Goal: Task Accomplishment & Management: Complete application form

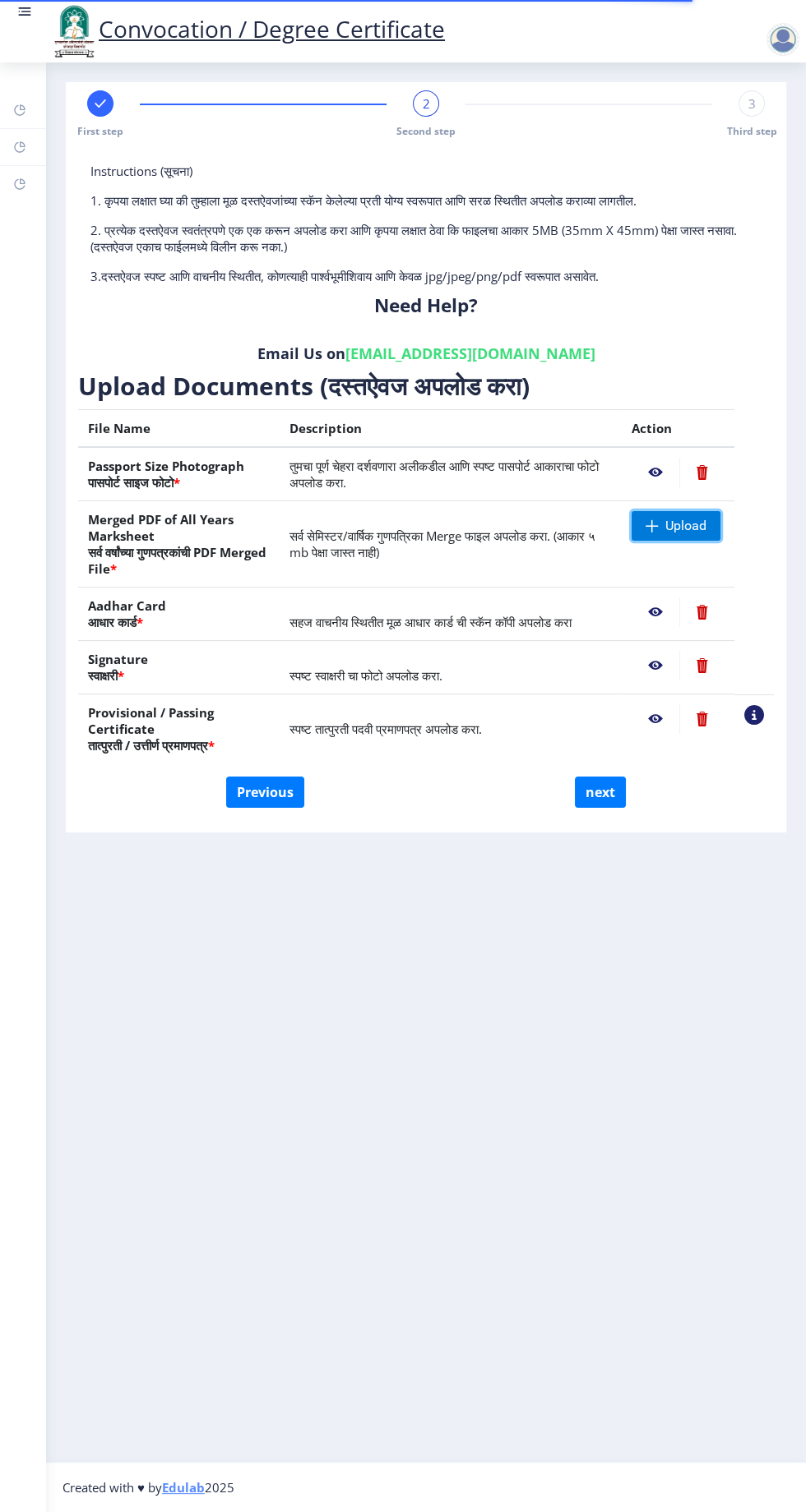
click at [683, 524] on span "Upload" at bounding box center [685, 526] width 42 height 17
click at [692, 518] on span "Upload" at bounding box center [685, 526] width 42 height 17
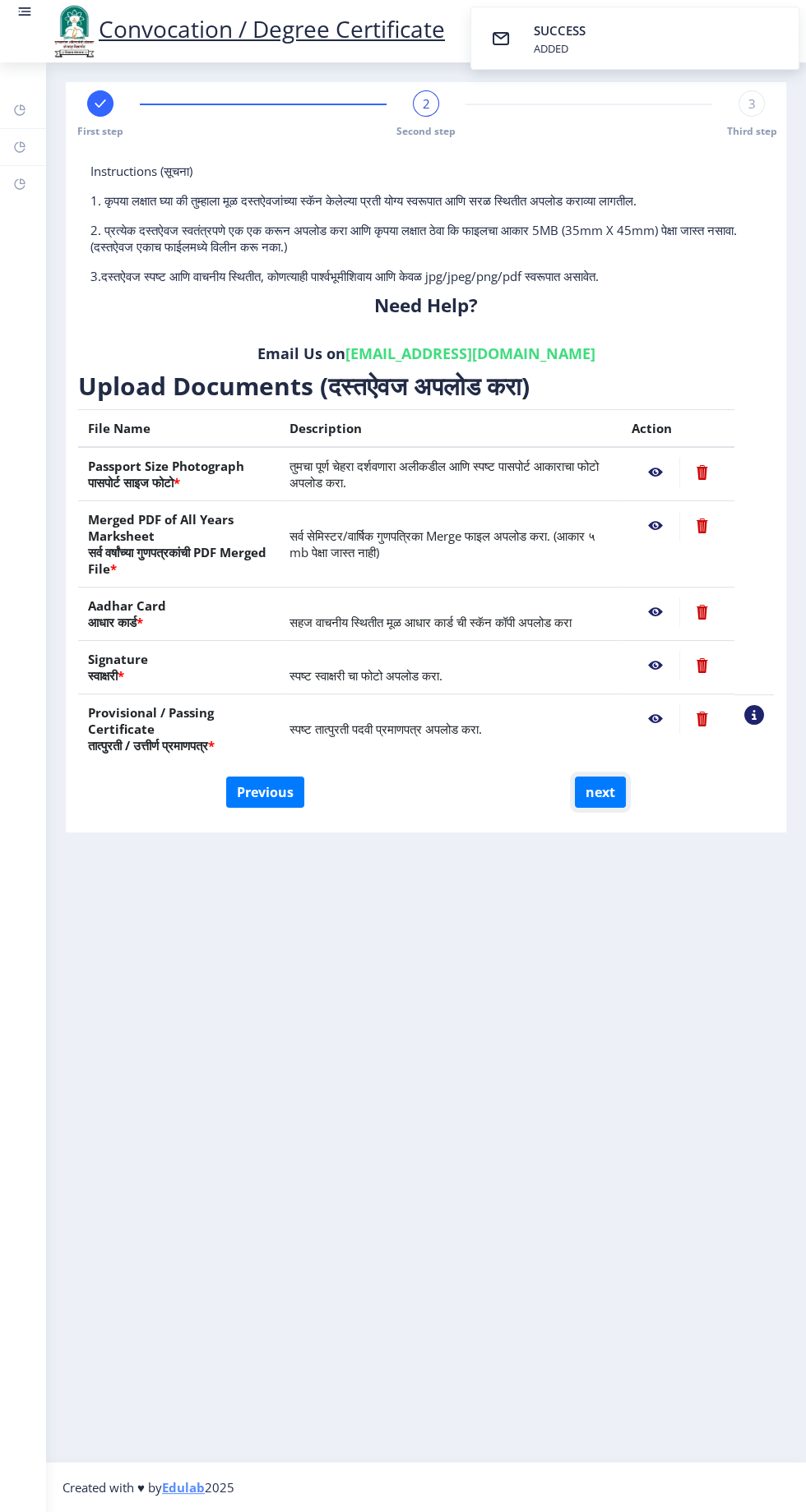
click at [599, 797] on button "next" at bounding box center [599, 792] width 51 height 31
select select
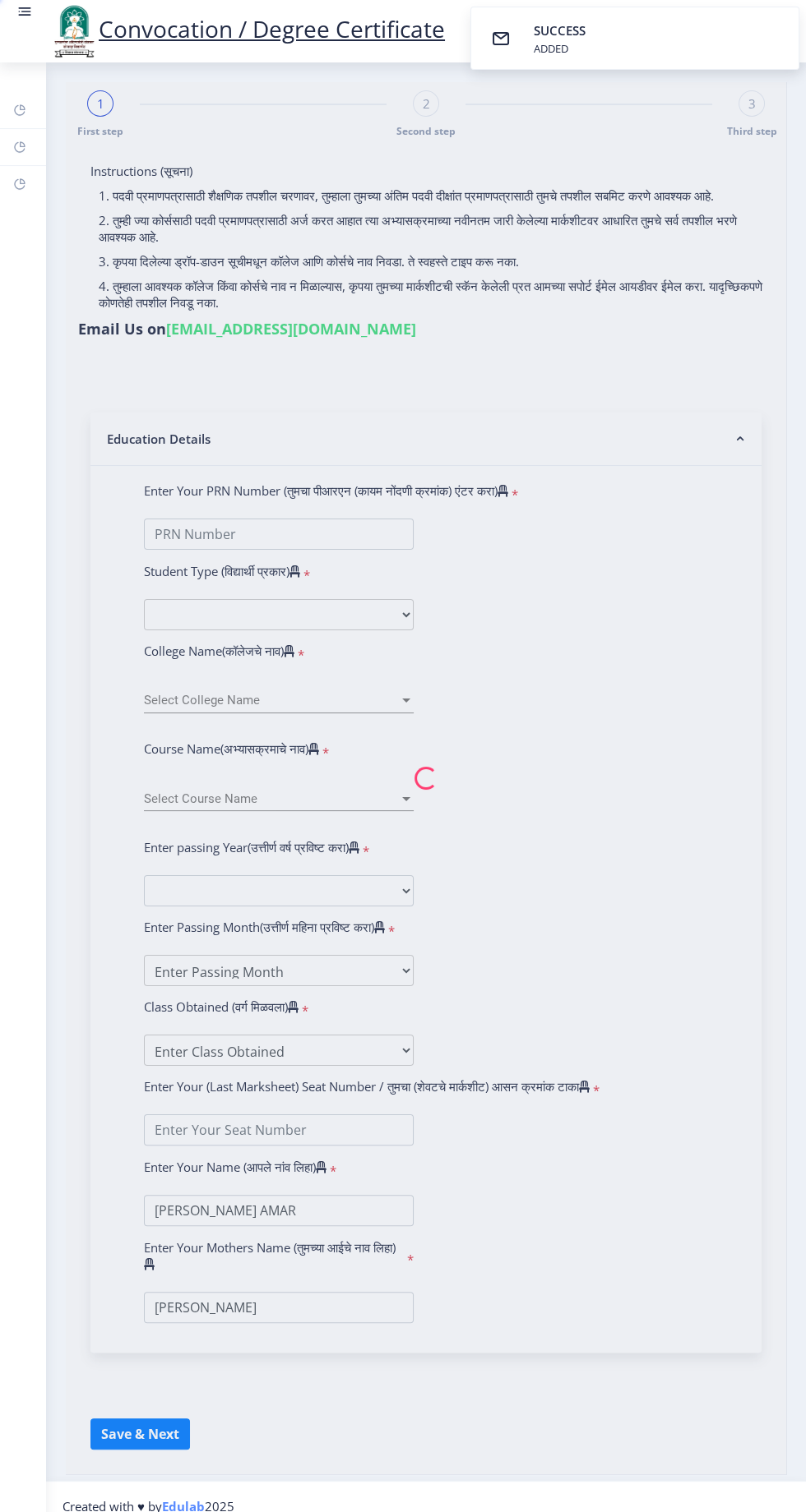
select select
type input "BIDARKAR KIRTI AMAR"
type input "Minakshi"
select select
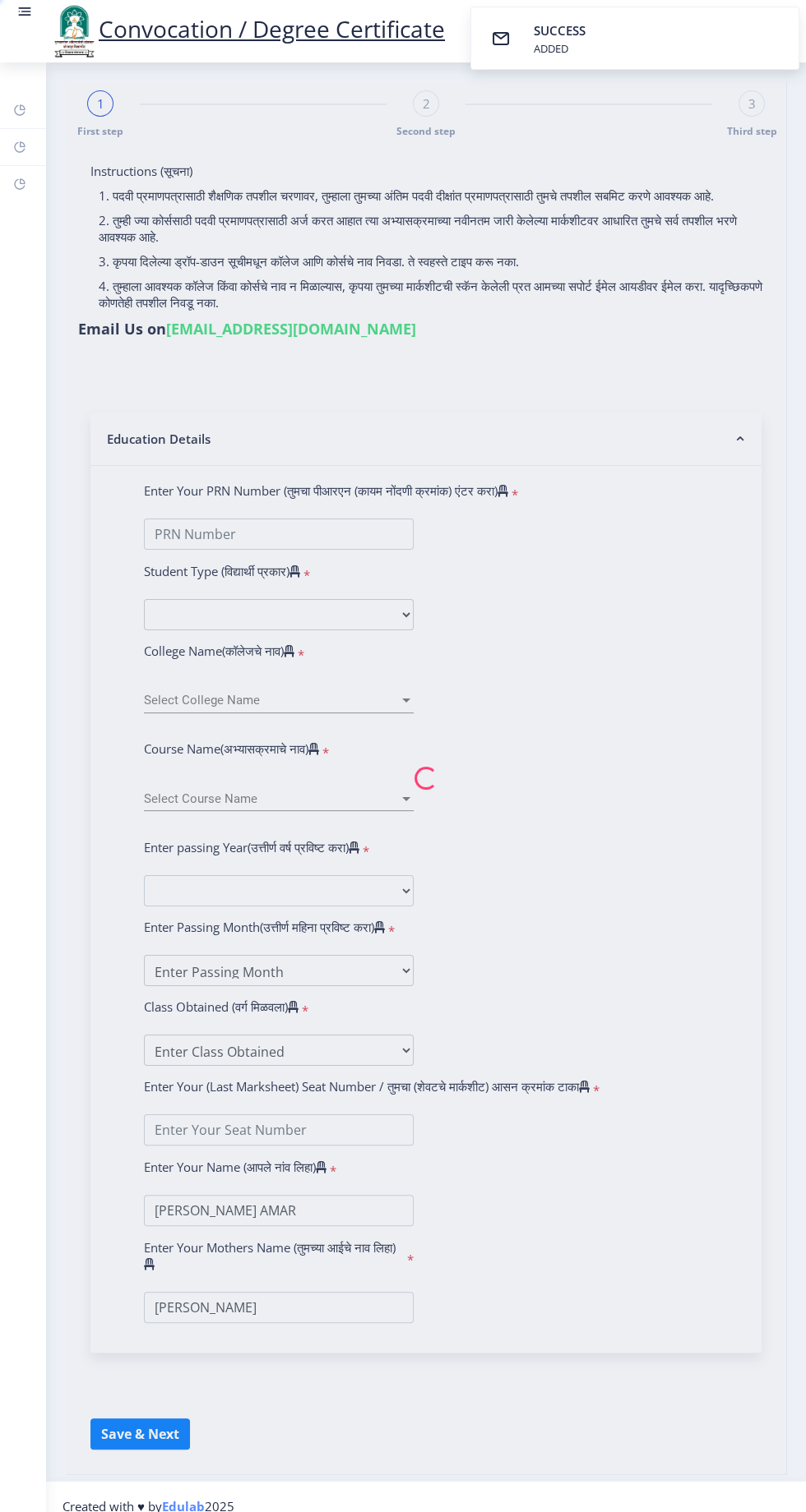
select select
type input "2019032500236595"
select select "Regular"
select select "2021"
select select "March"
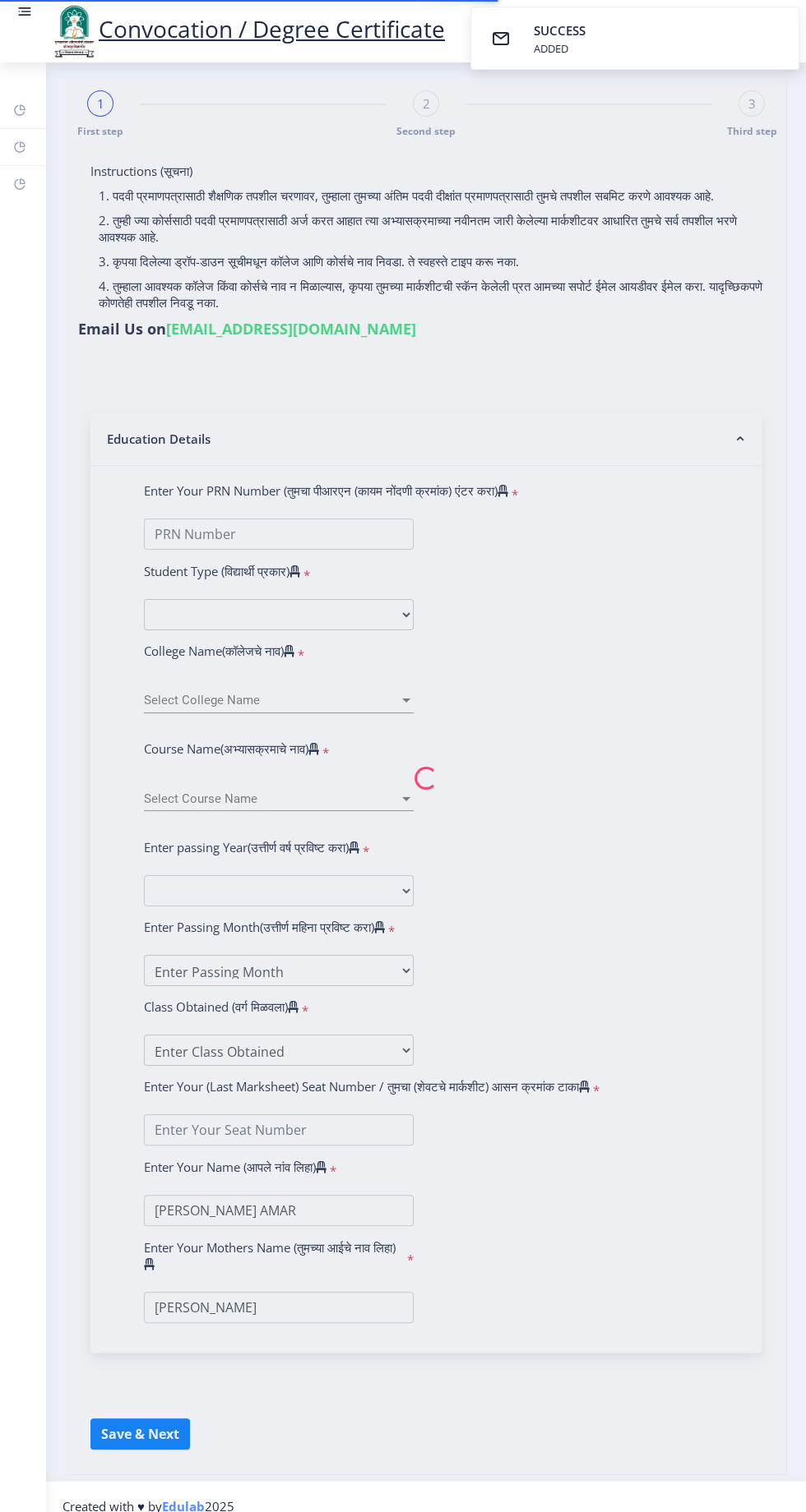
select select "Grade A"
type input "1923659"
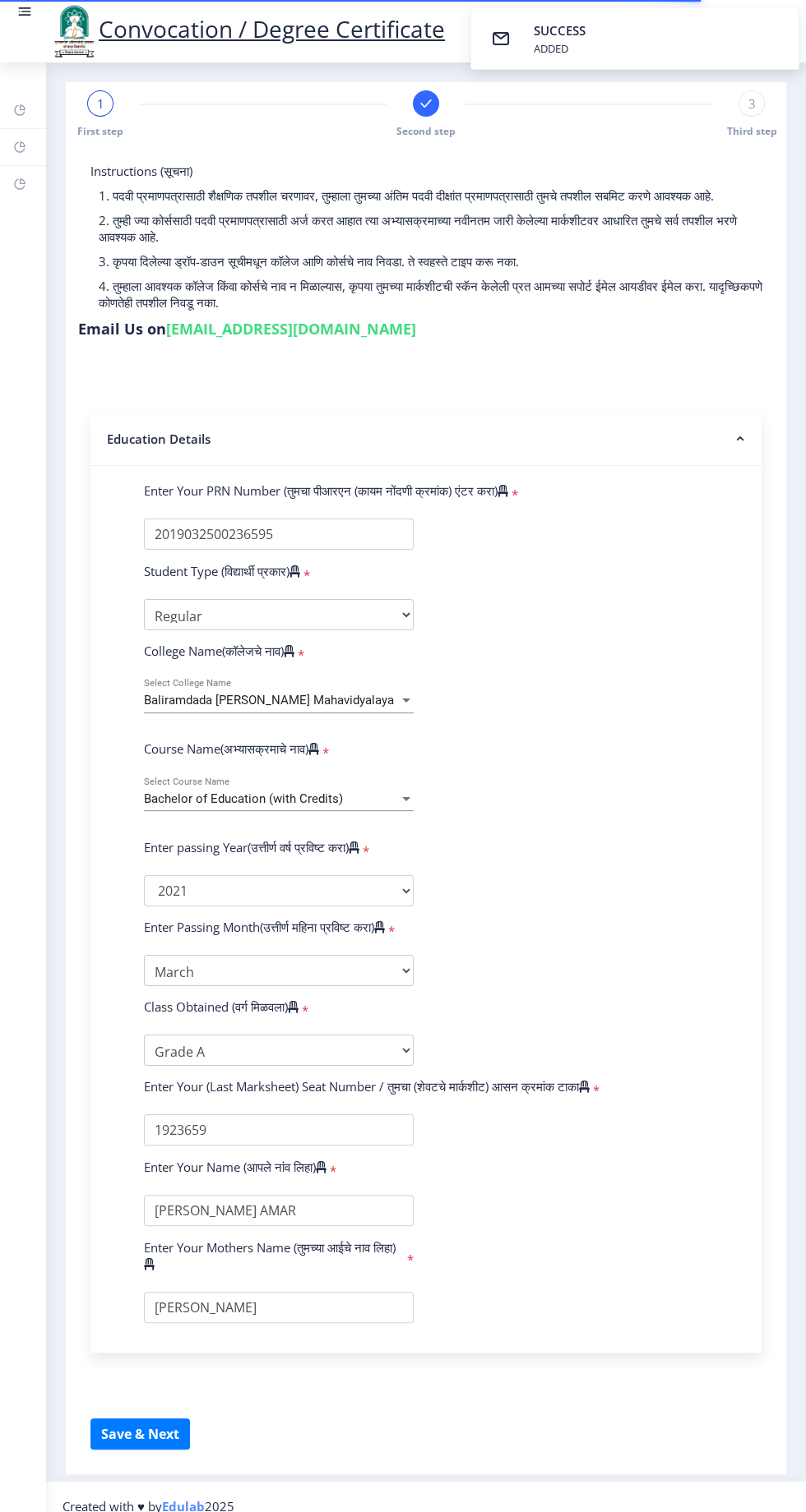
select select
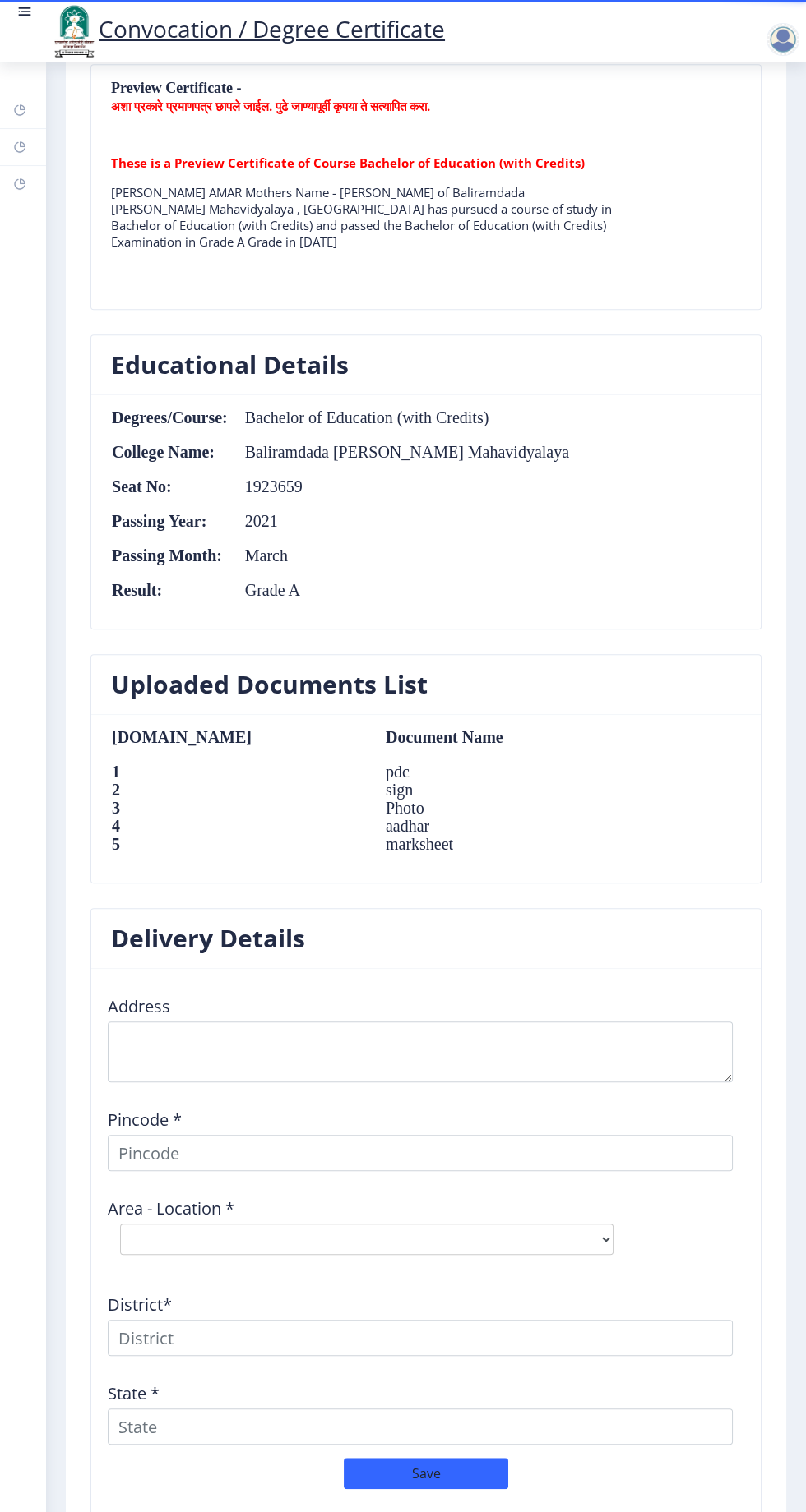
scroll to position [1249, 0]
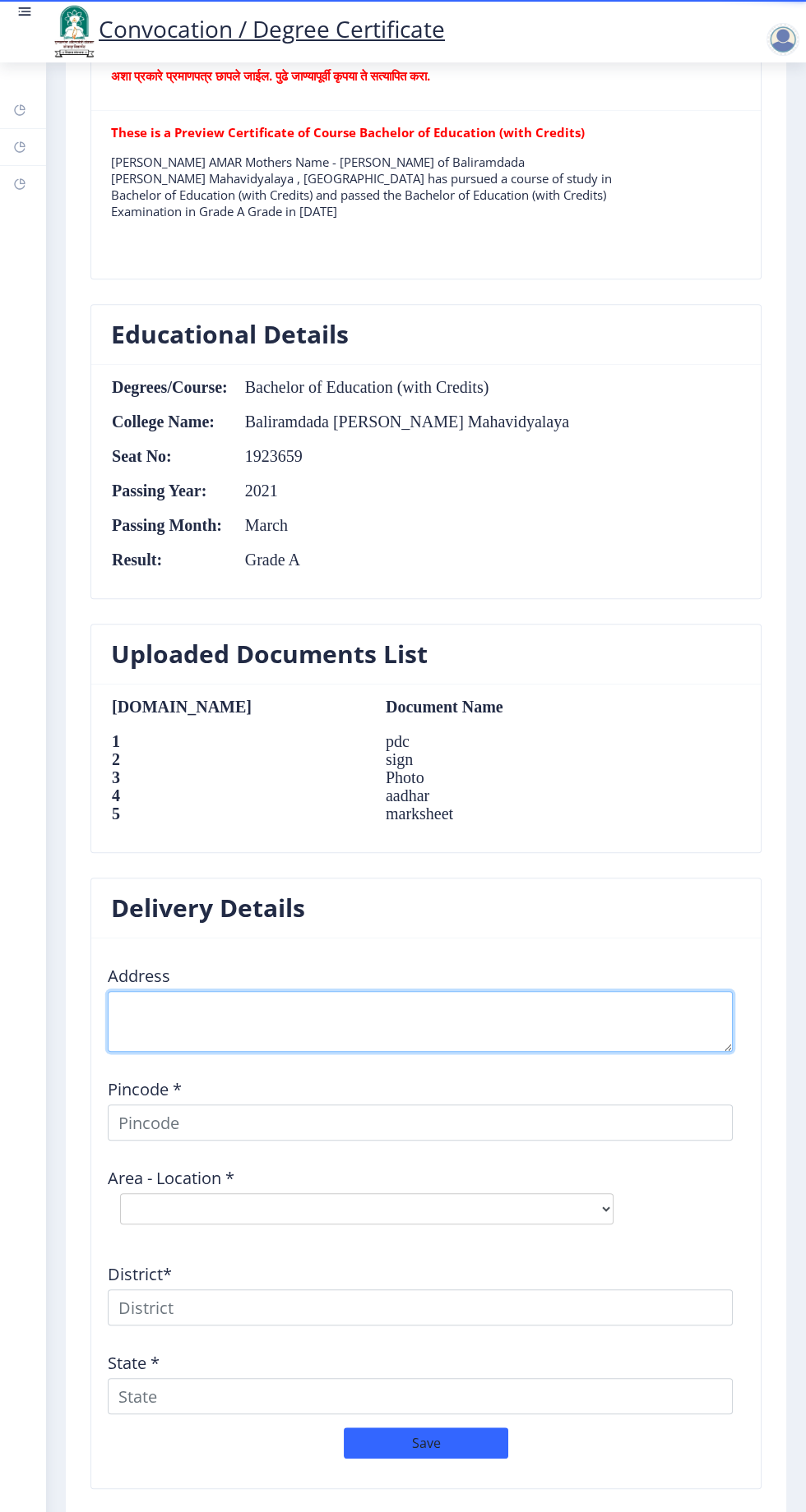
click at [436, 1004] on textarea at bounding box center [420, 1022] width 625 height 61
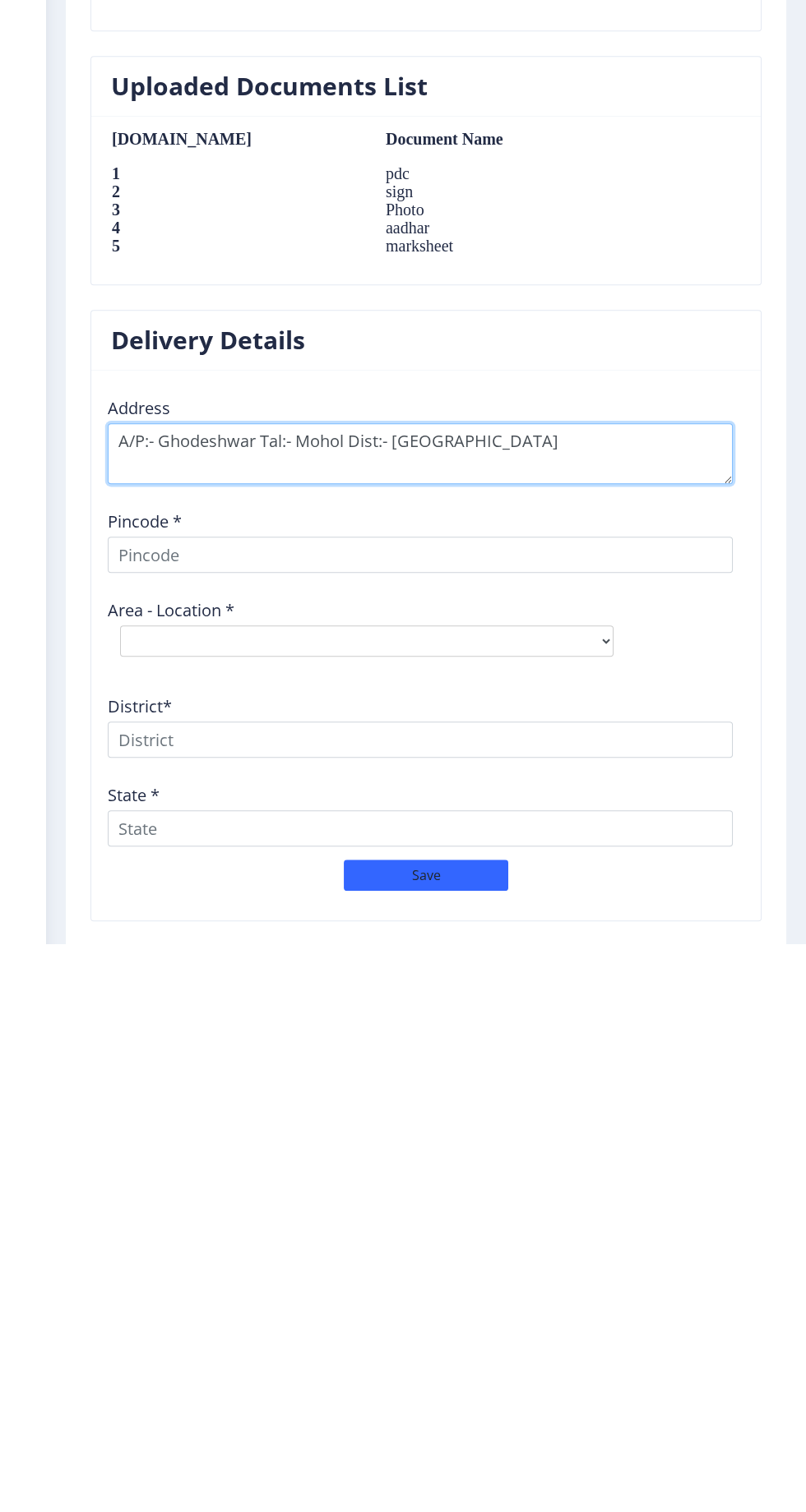
type textarea "A/P:- Ghodeshwar Tal:- Mohol Dist:- Solapur"
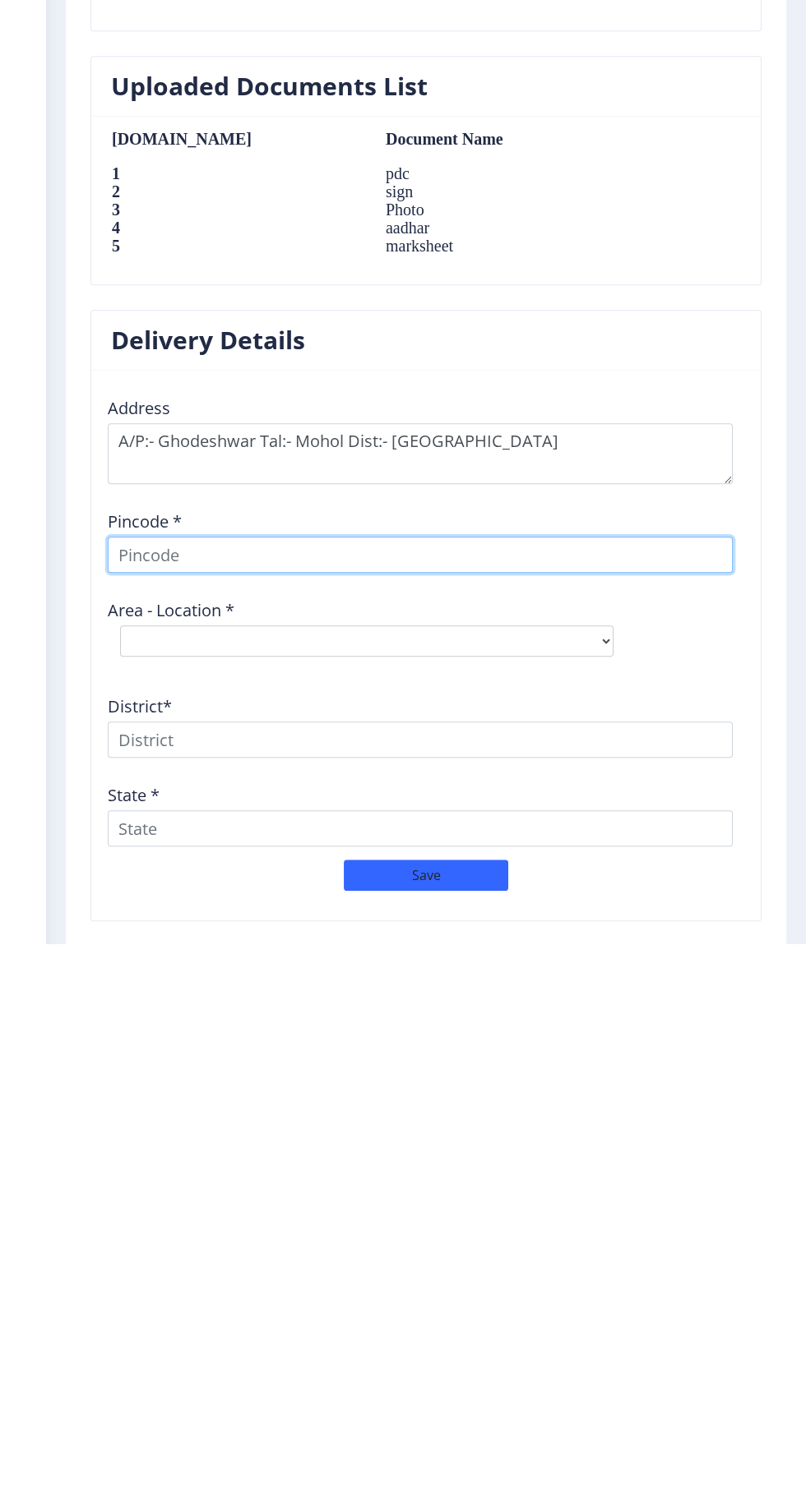
click at [593, 1116] on input at bounding box center [420, 1122] width 625 height 36
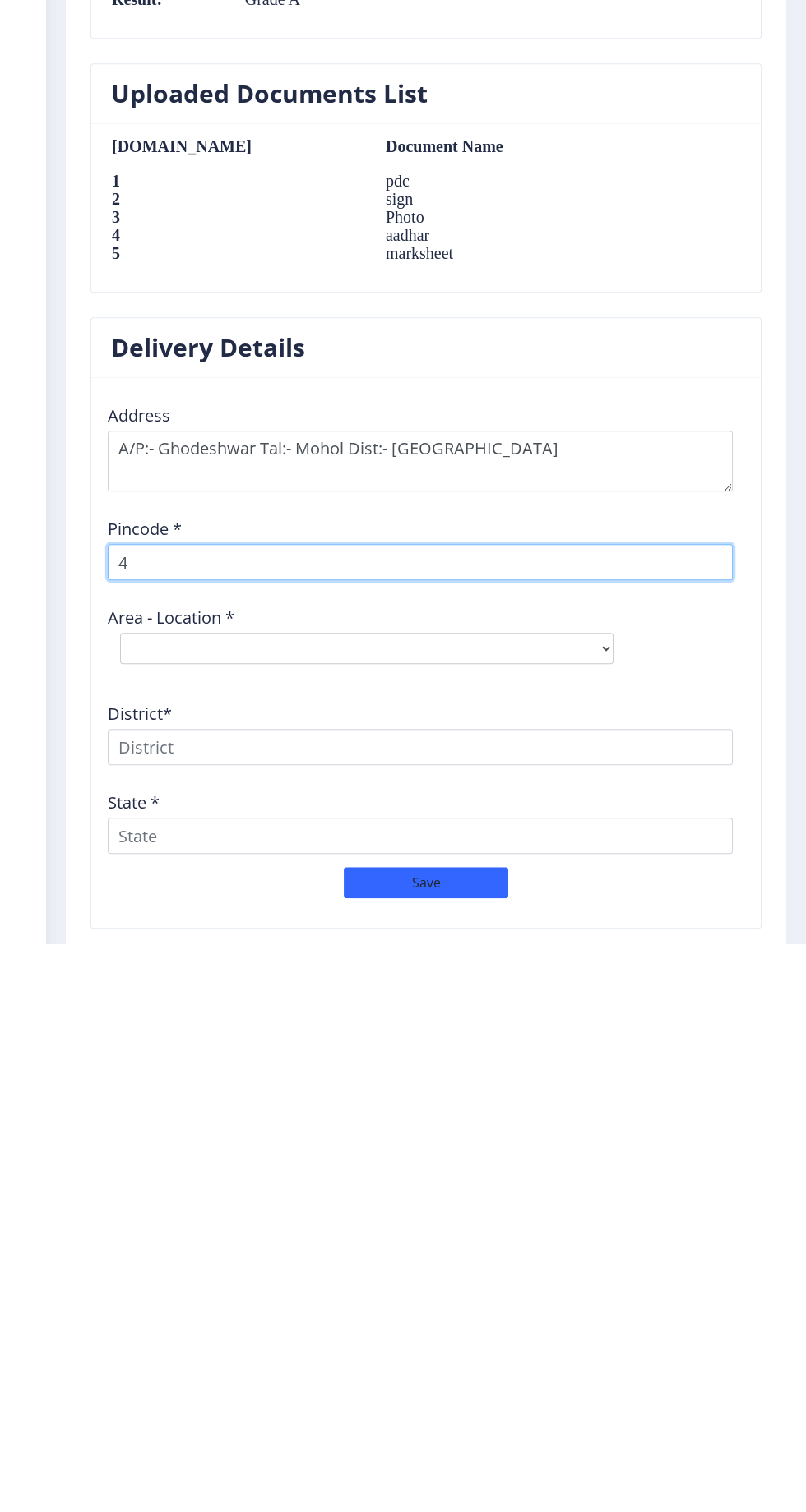
scroll to position [6, 0]
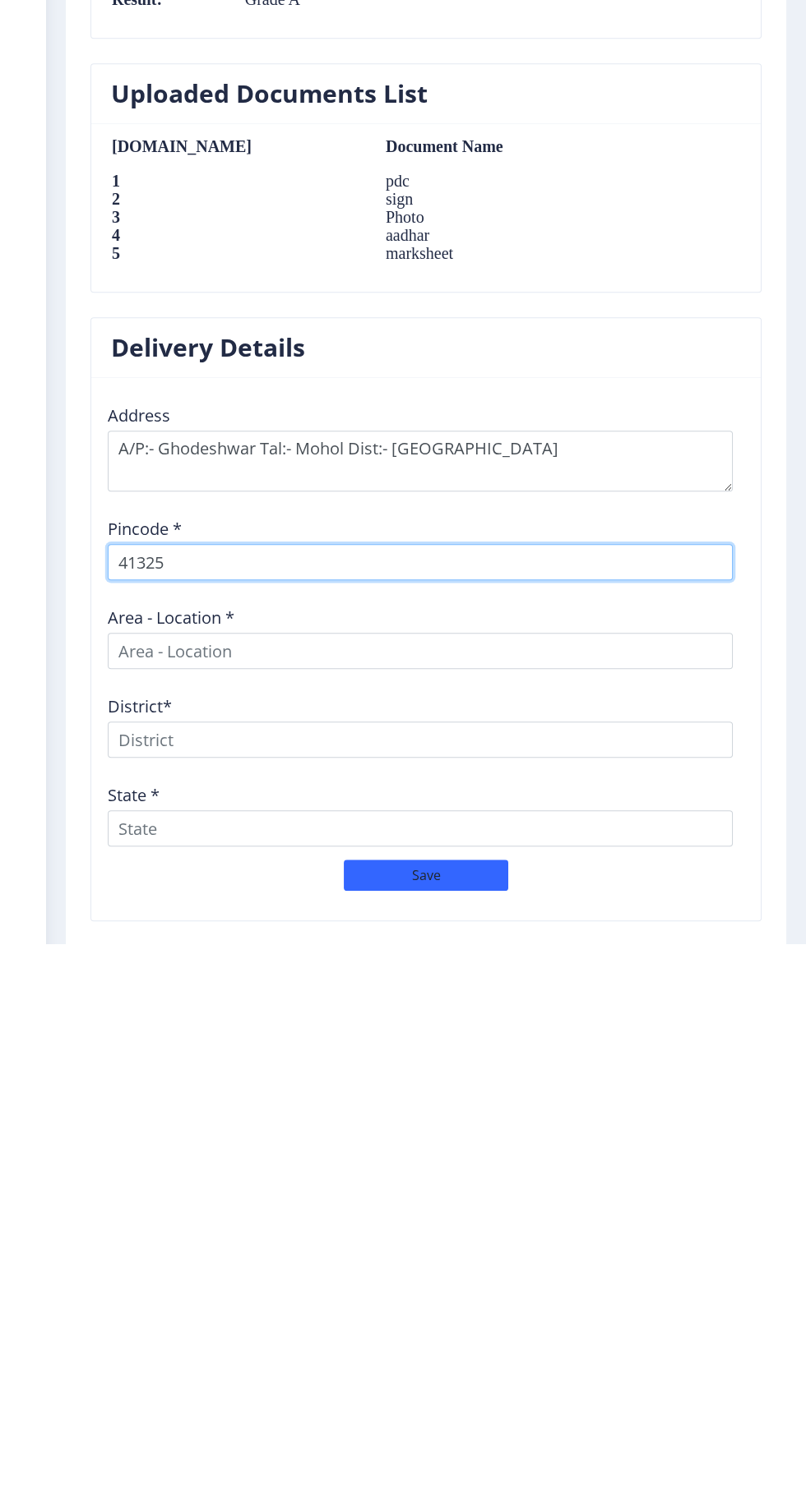
type input "413253"
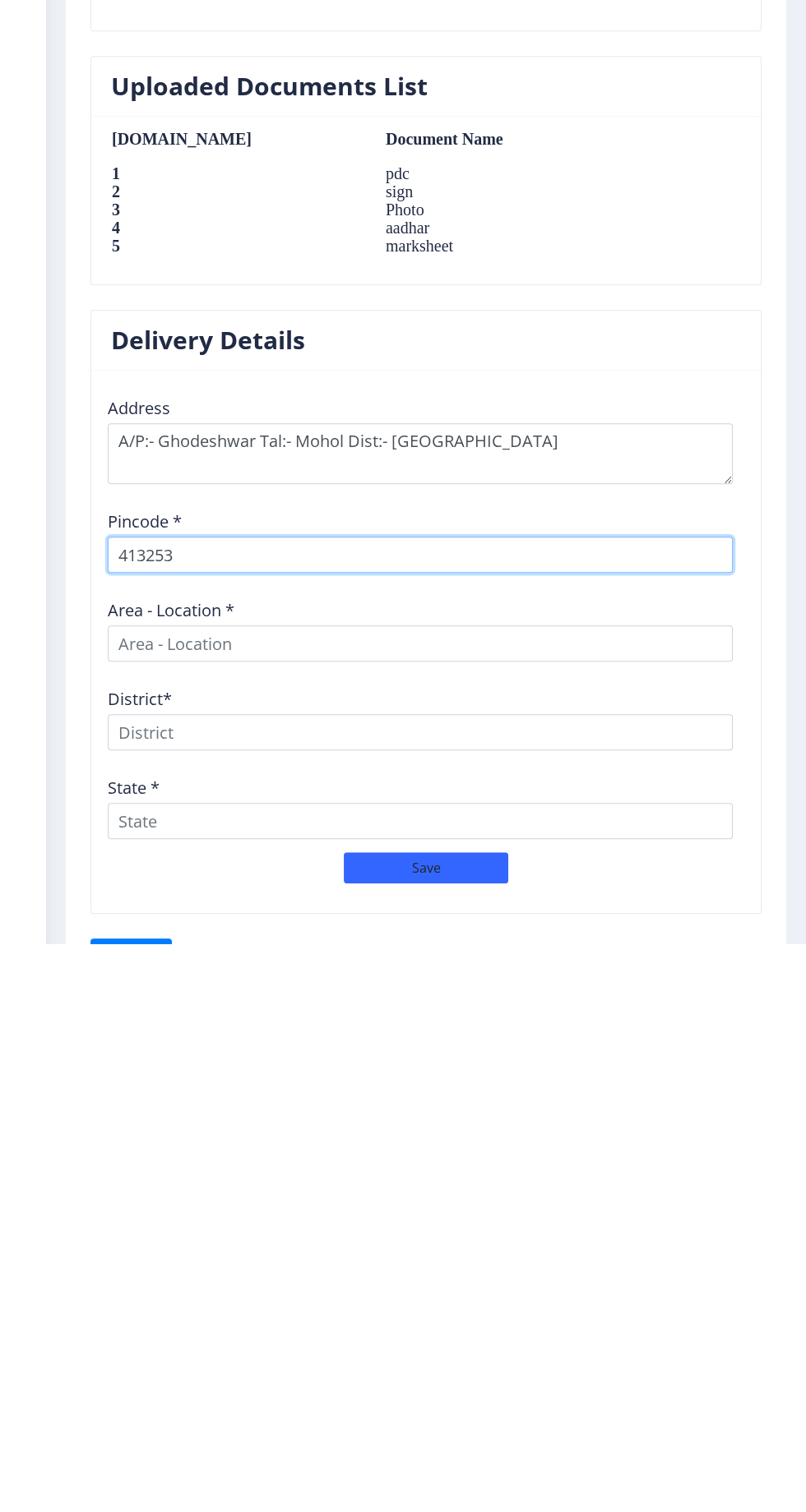
select select
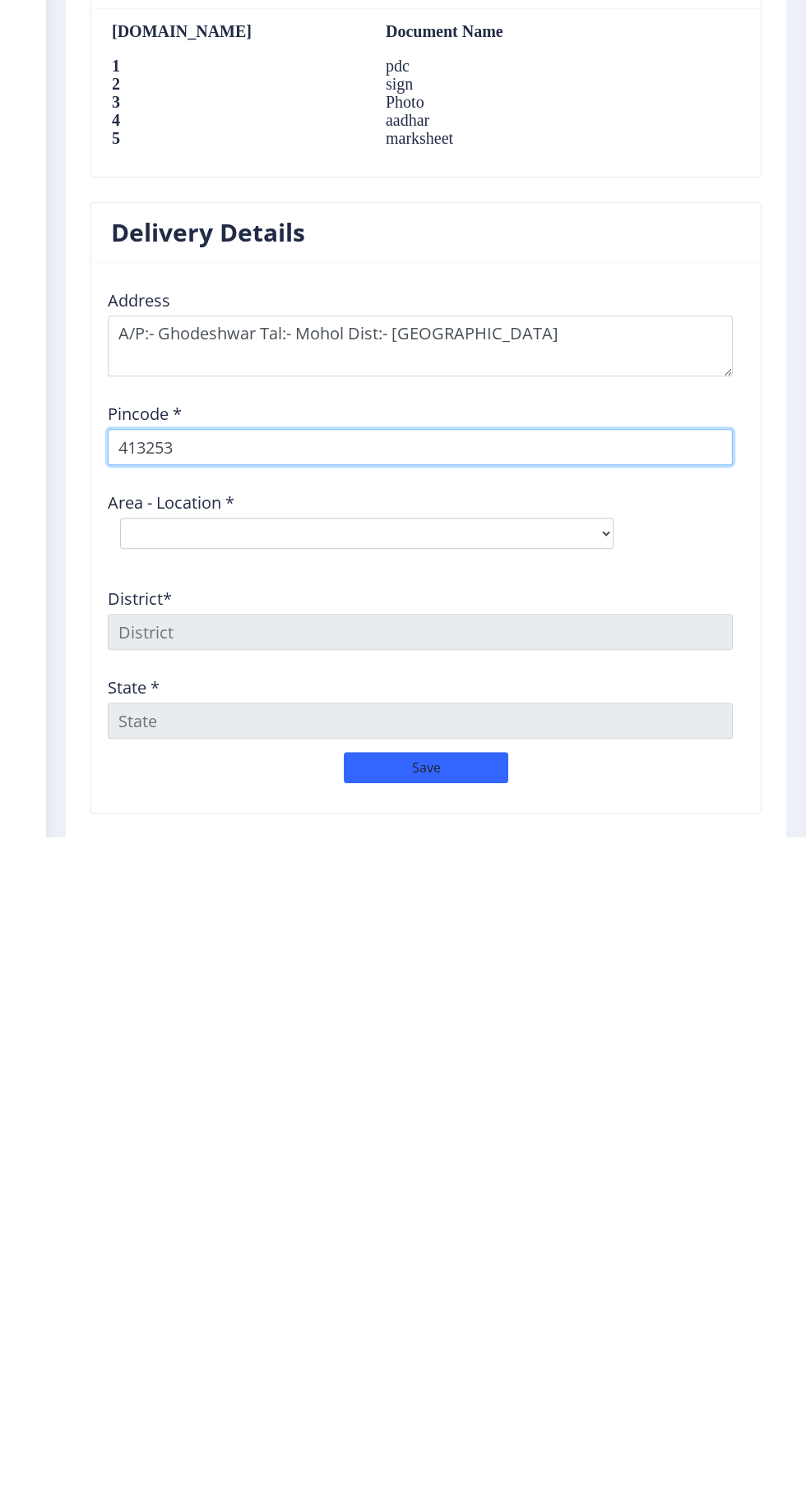
scroll to position [6, 0]
type input "413253"
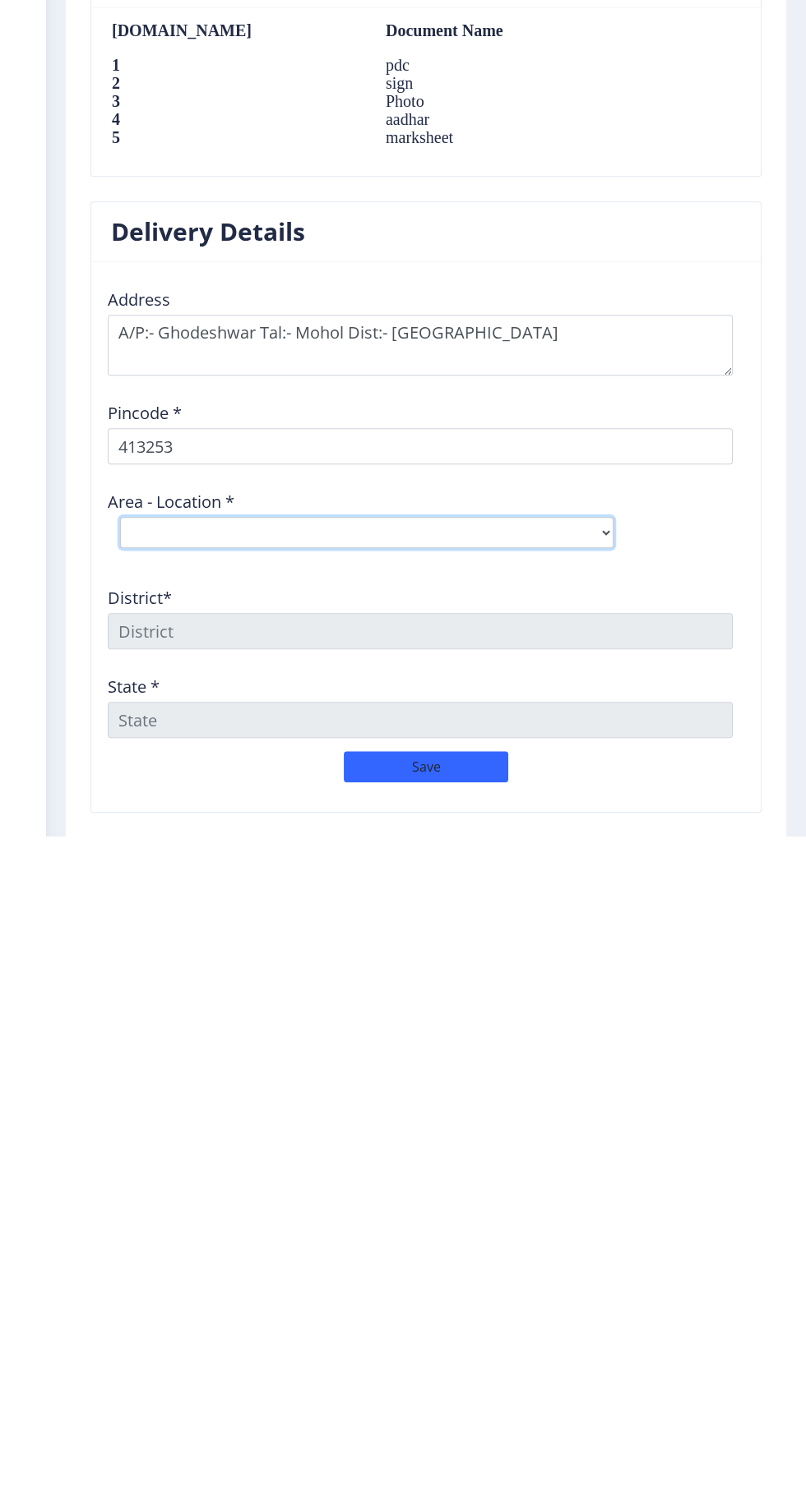
click at [590, 1194] on select "Select Area Location Ankoli B.O Ghodeshwar B.O Ichgaon B.O Kamati Khurd S.O Kor…" at bounding box center [367, 1209] width 493 height 31
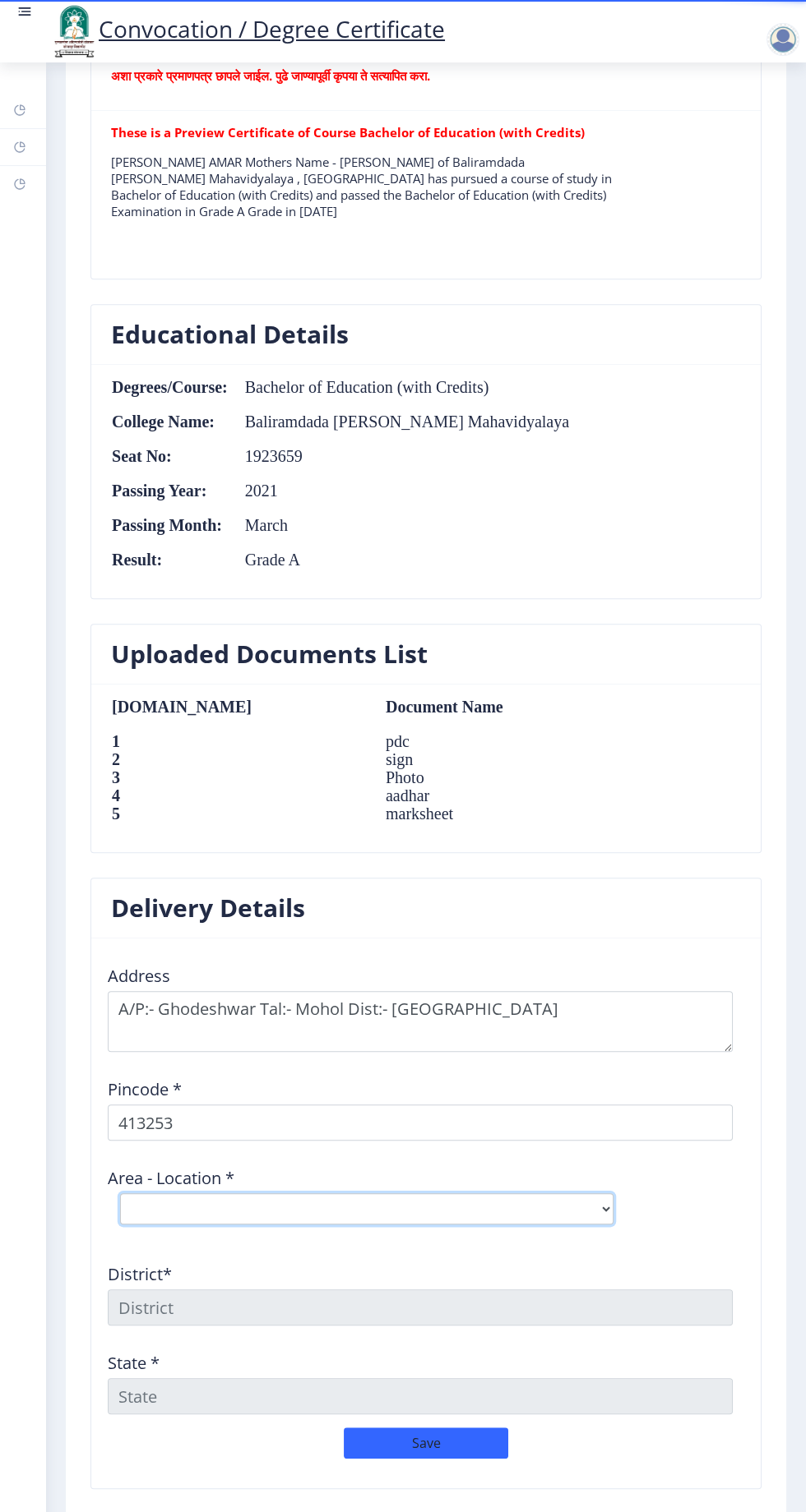
select select "2: Object"
type input "SOLAPUR"
type input "Maharashtra"
click at [443, 1430] on button "Save" at bounding box center [426, 1444] width 164 height 31
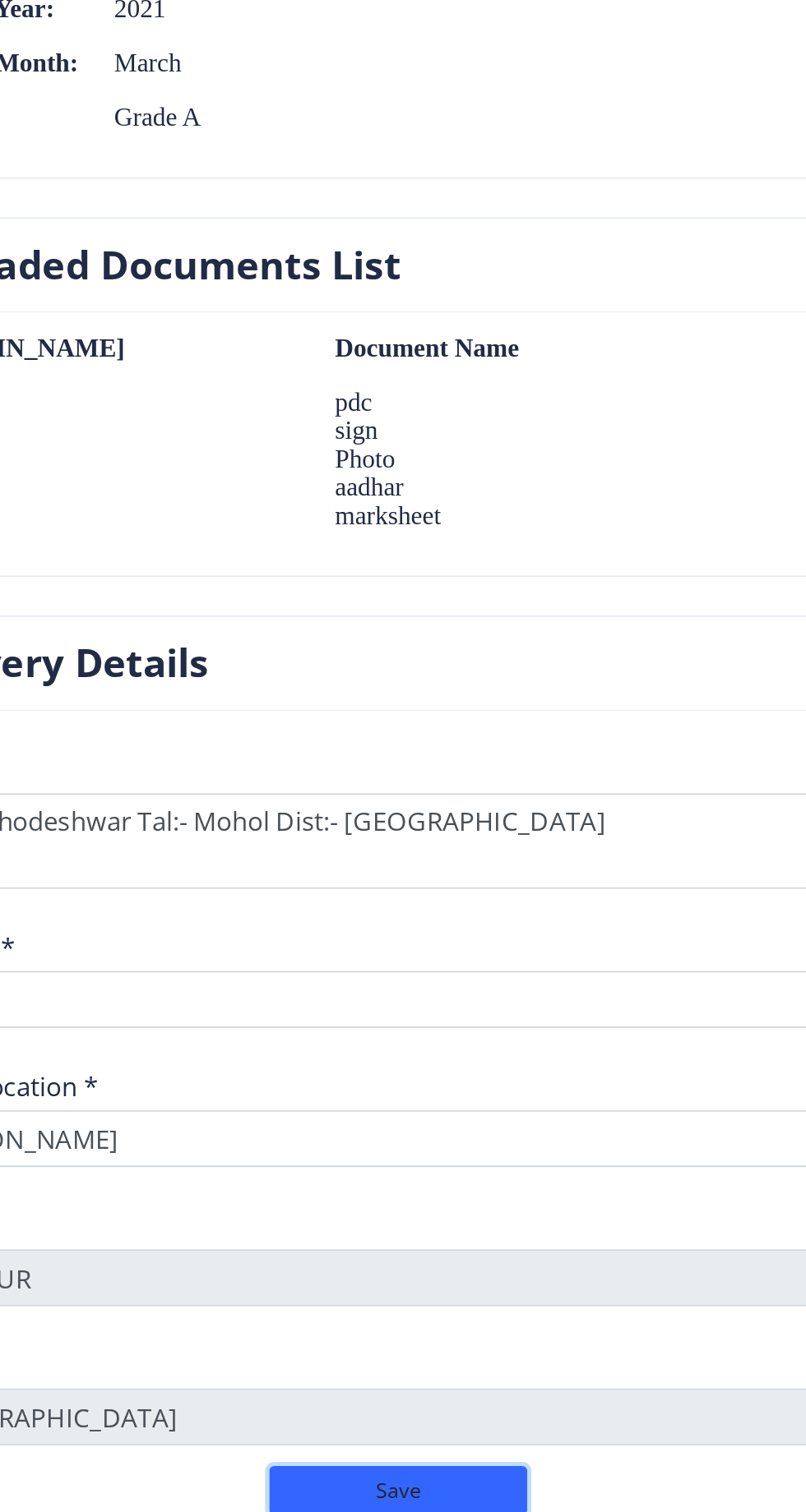
scroll to position [0, 0]
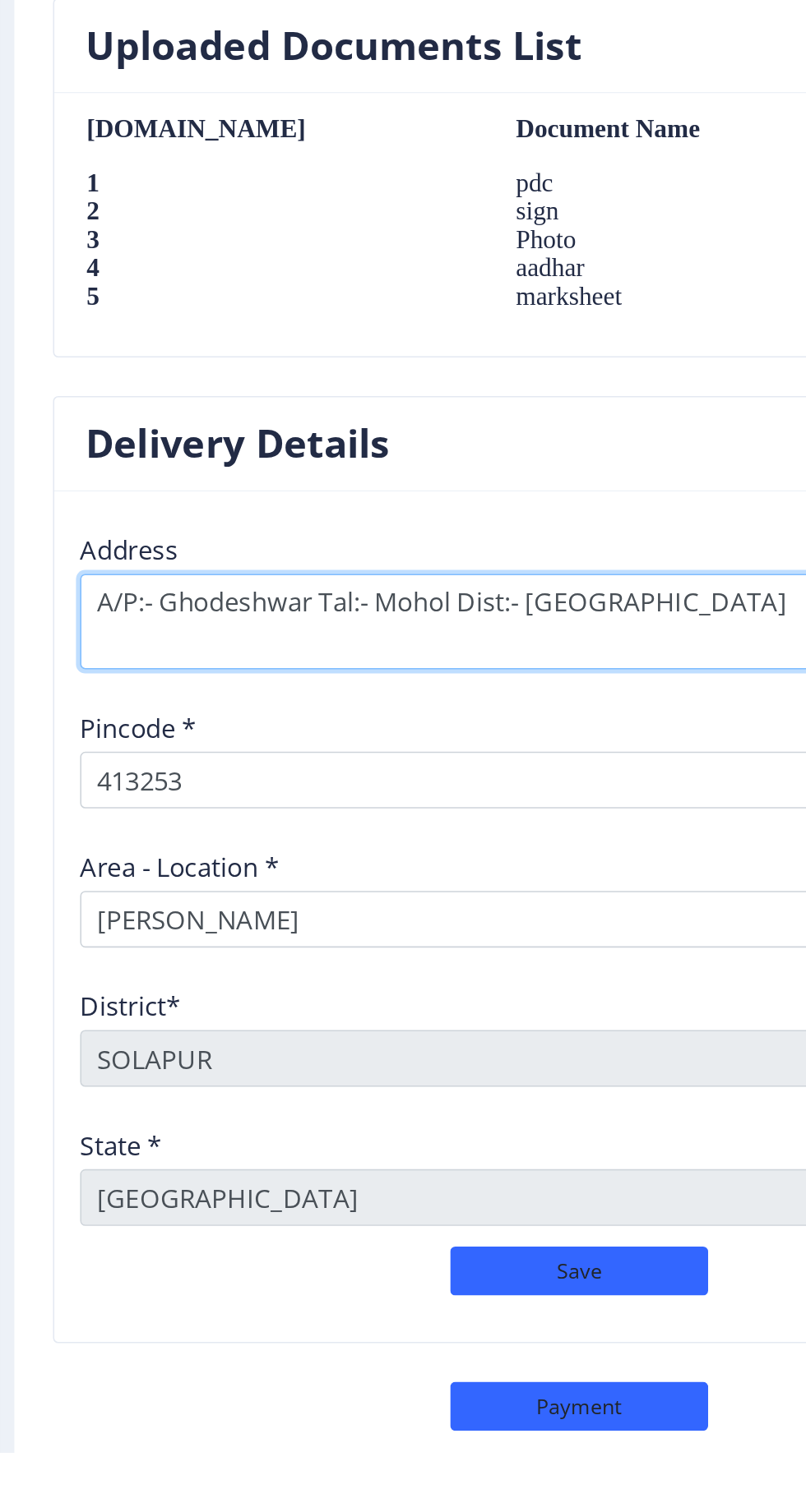
click at [505, 970] on textarea at bounding box center [420, 982] width 625 height 61
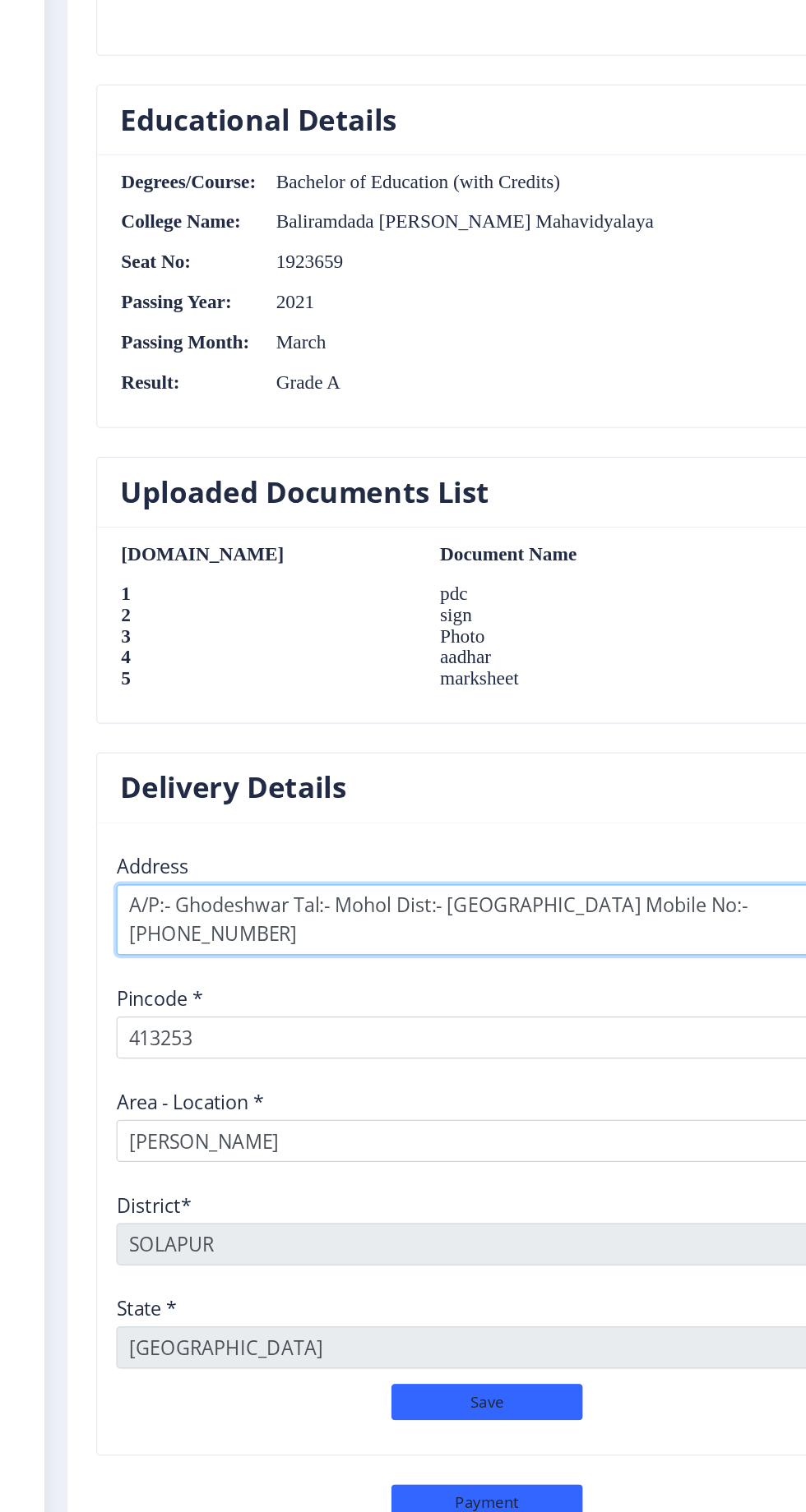
scroll to position [1289, 0]
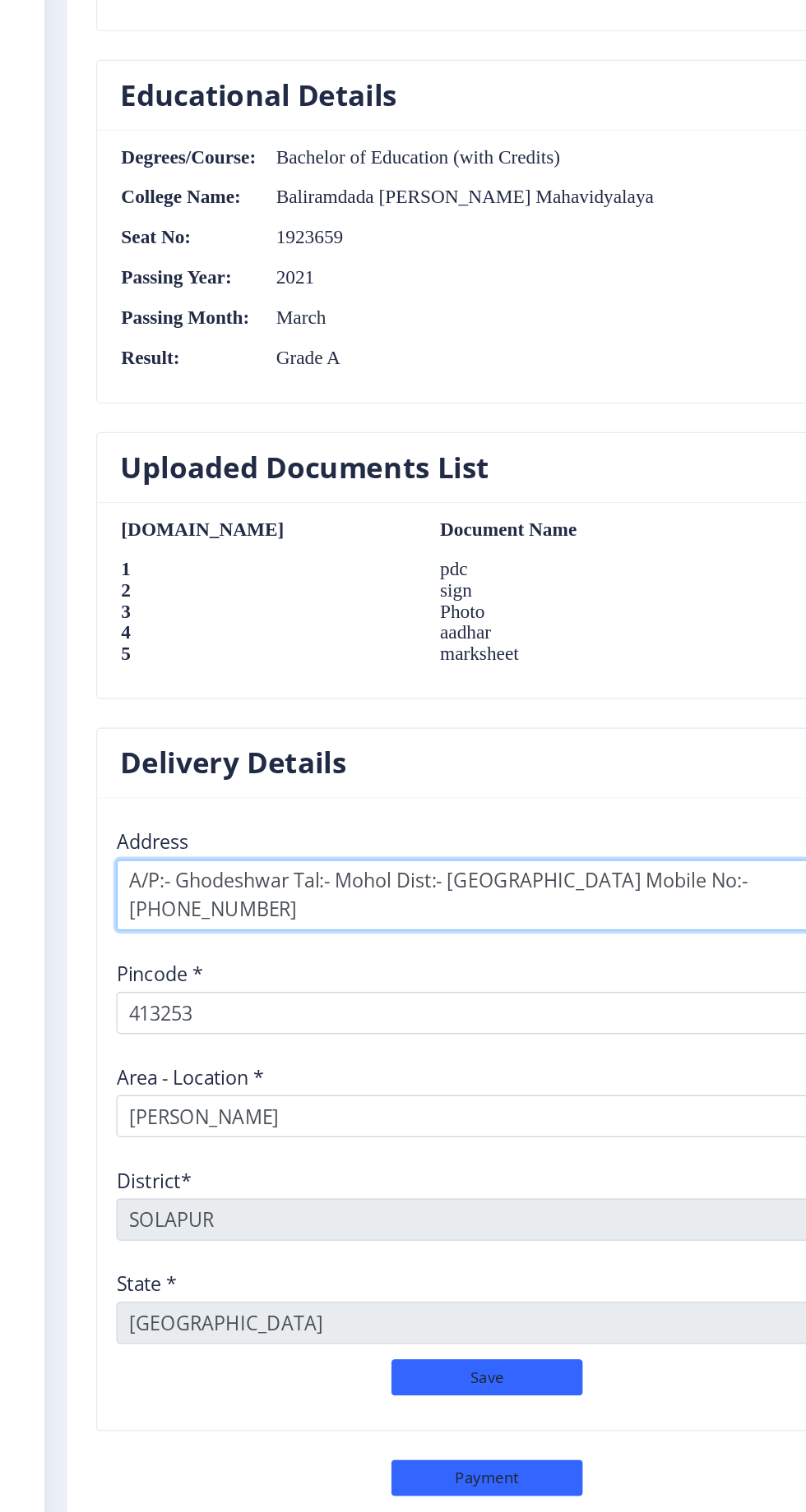
type textarea "A/P:- Ghodeshwar Tal:- Mohol Dist:- Solapur Mobile No:- 9518573292"
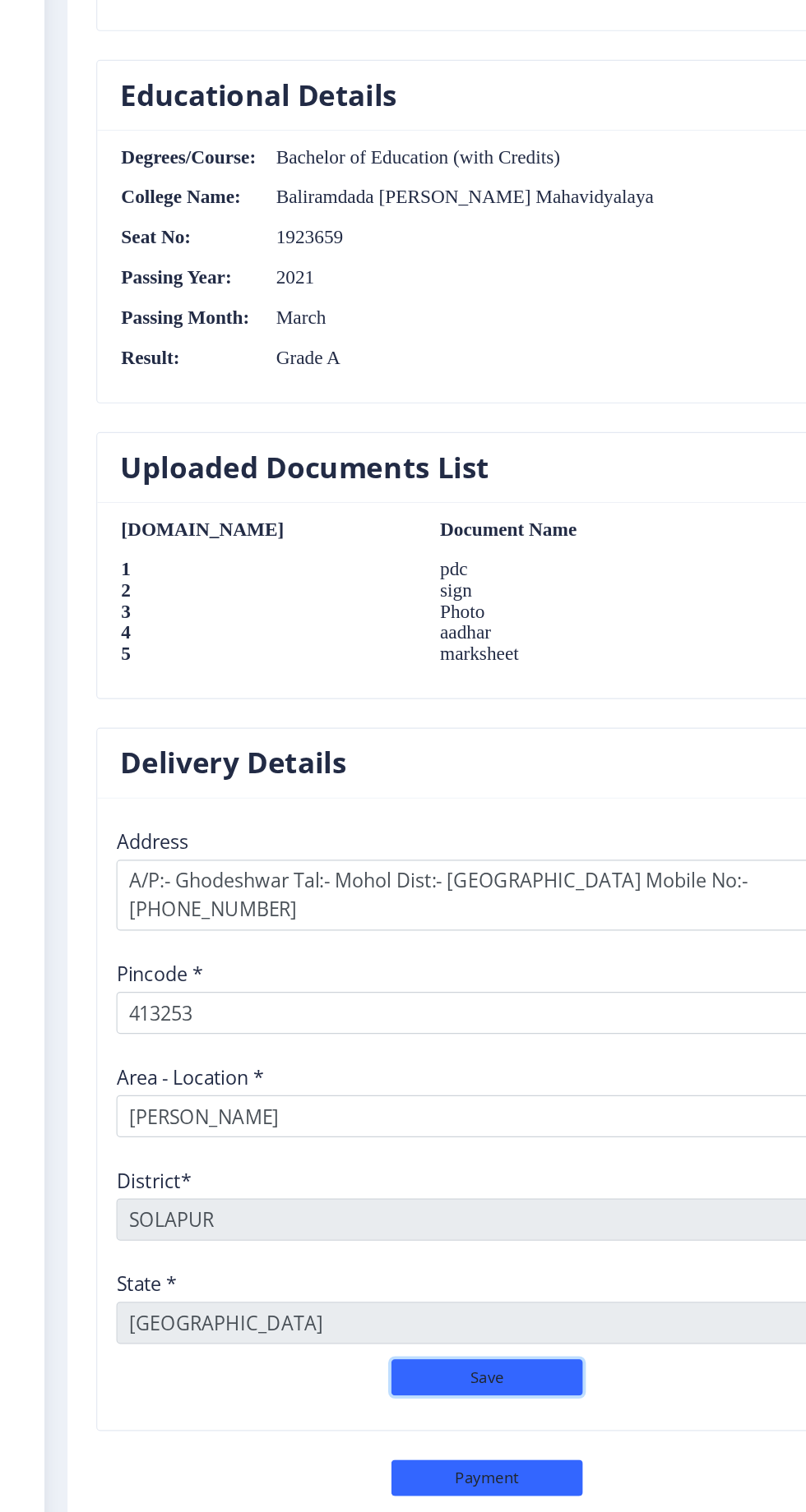
click at [452, 1381] on button "Save" at bounding box center [426, 1397] width 164 height 31
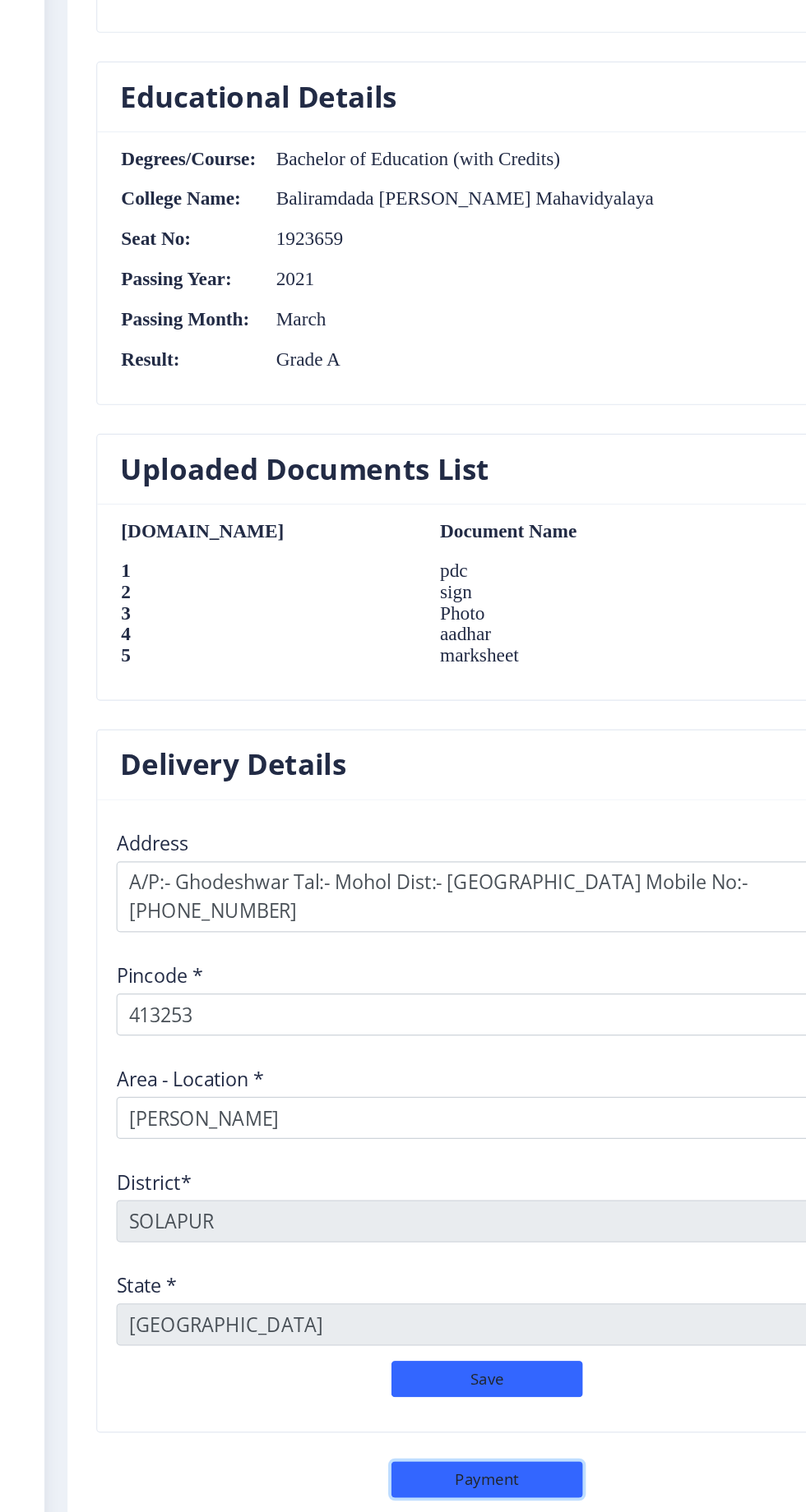
click at [451, 1467] on button "Payment" at bounding box center [426, 1482] width 164 height 31
select select "sealed"
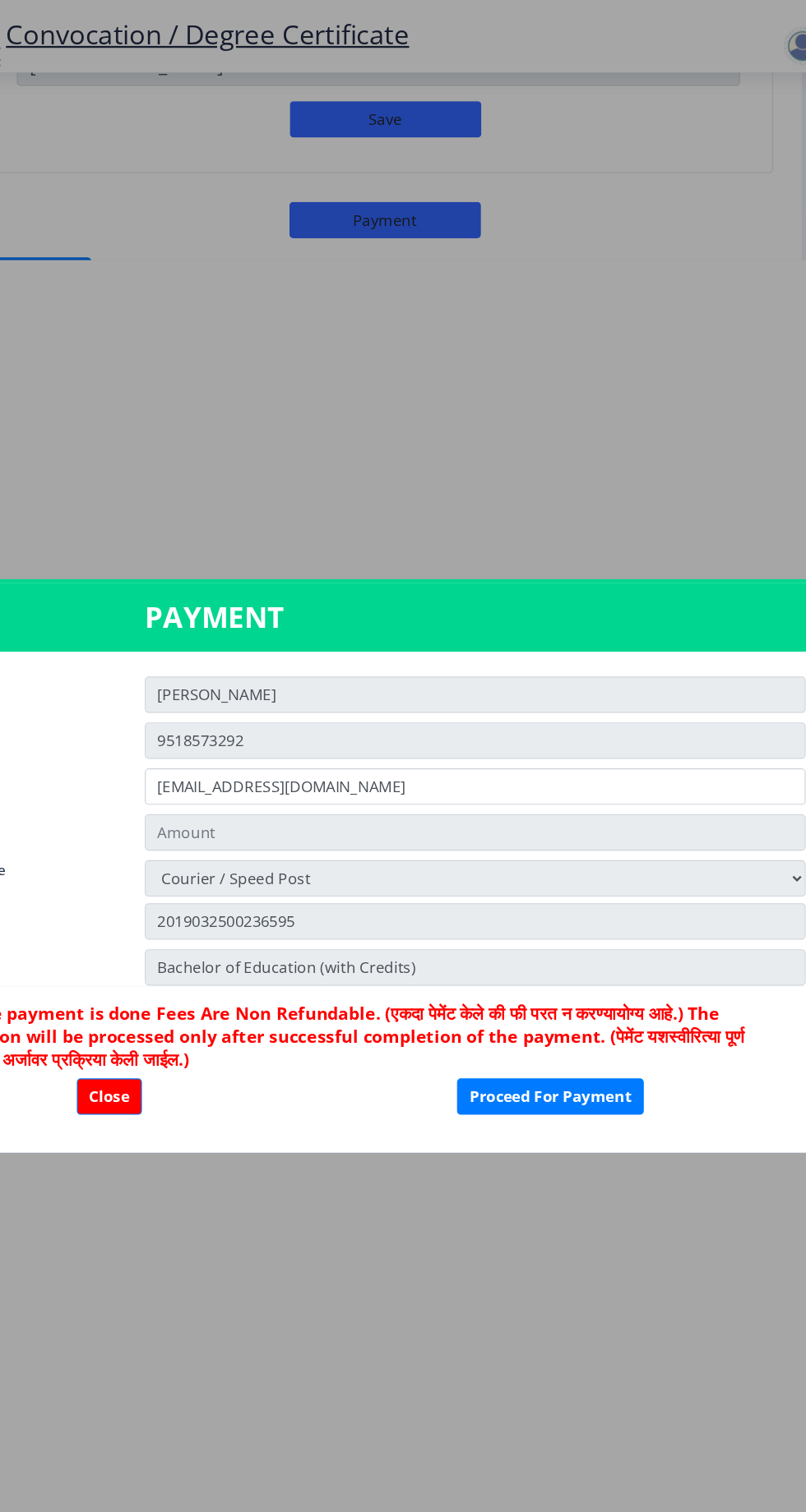
scroll to position [1289, 0]
type input "2885"
click at [608, 945] on button "Proceed For Payment" at bounding box center [566, 942] width 161 height 31
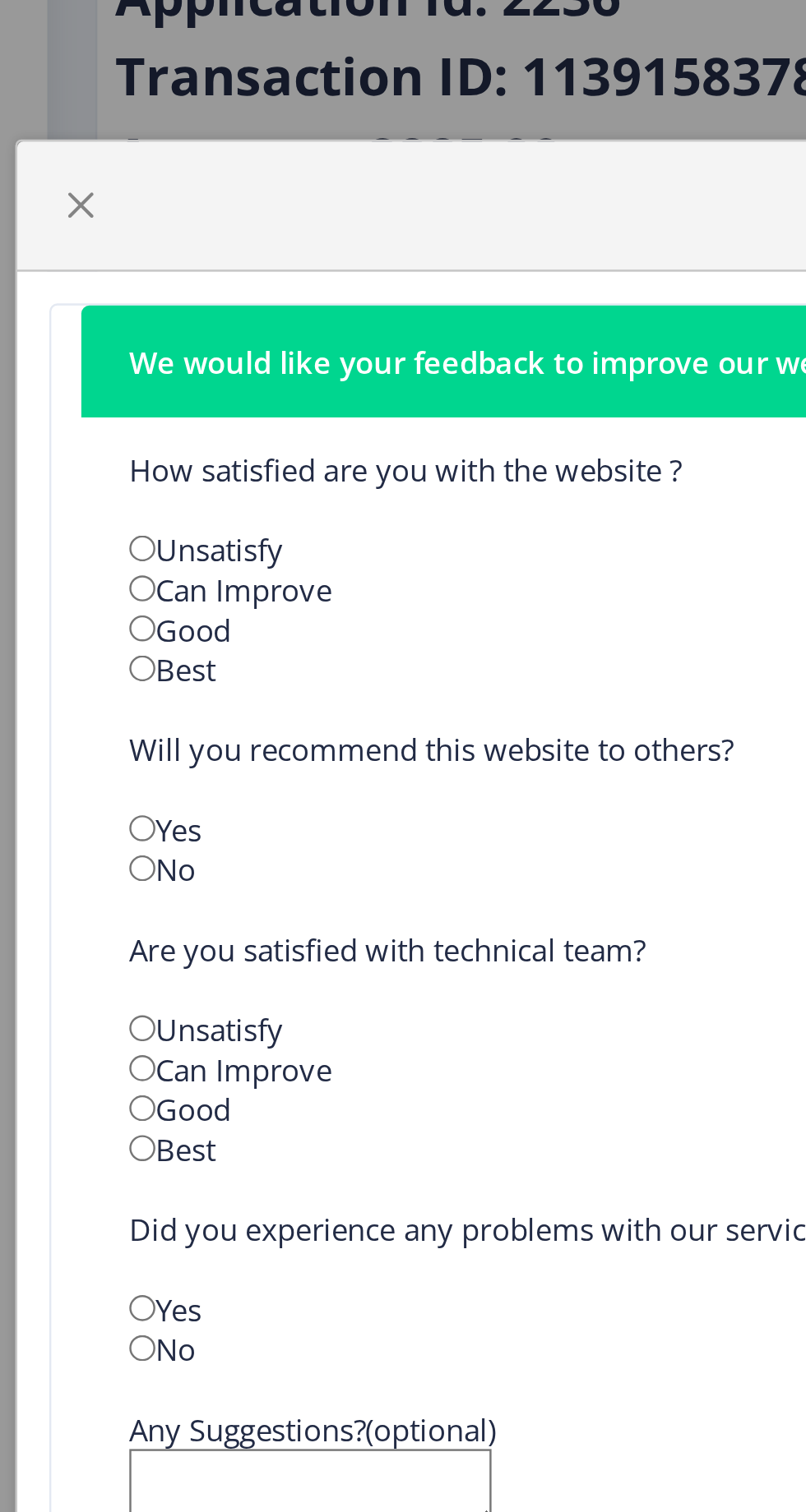
click at [81, 598] on input "radio" at bounding box center [85, 604] width 11 height 11
radio input "true"
click at [81, 724] on input "radio" at bounding box center [85, 719] width 11 height 11
radio input "true"
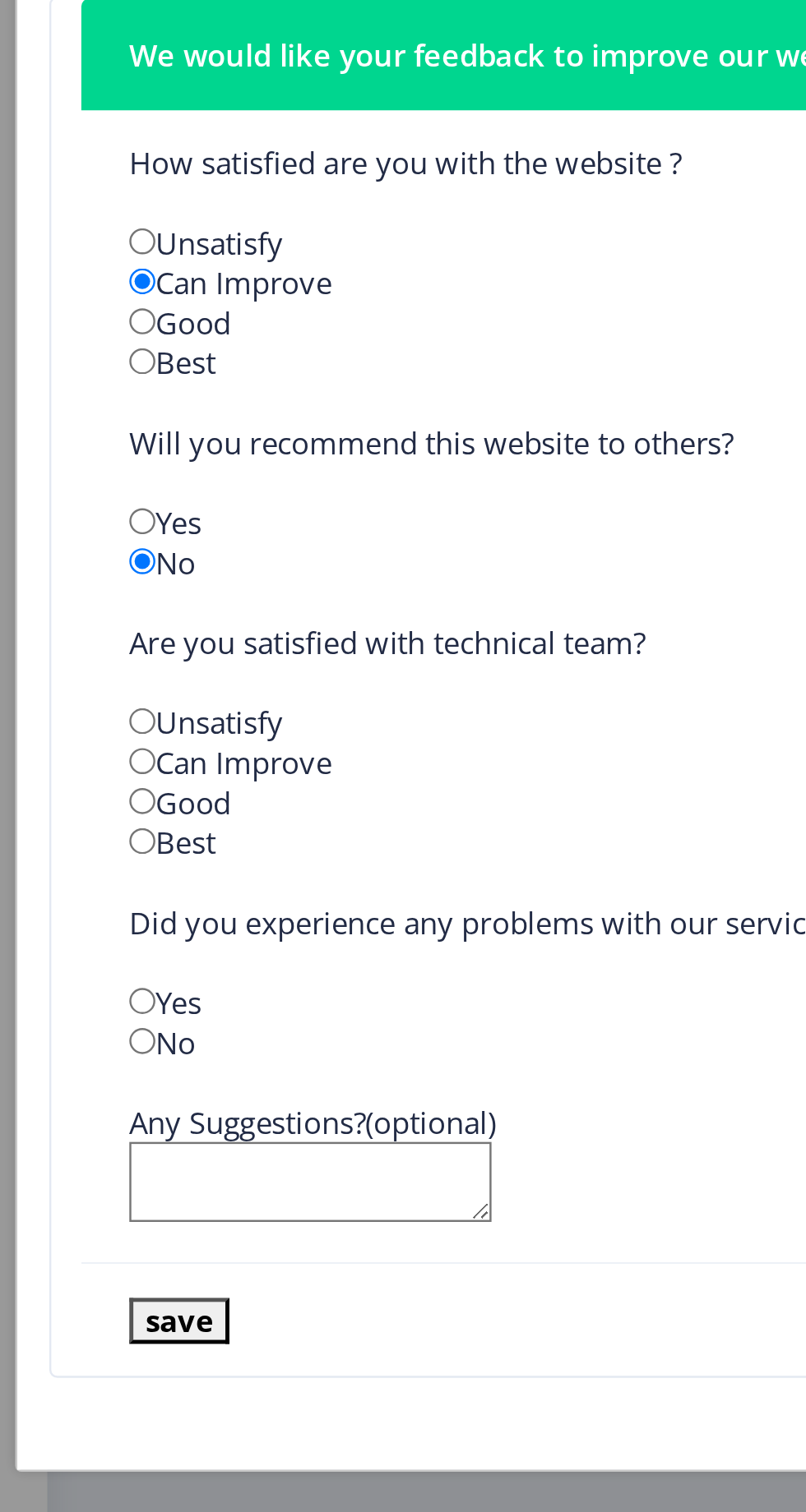
click at [85, 804] on input "radio" at bounding box center [85, 801] width 11 height 11
radio input "true"
click at [83, 806] on input "radio" at bounding box center [85, 801] width 11 height 11
click at [89, 829] on input "radio" at bounding box center [85, 834] width 11 height 11
radio input "true"
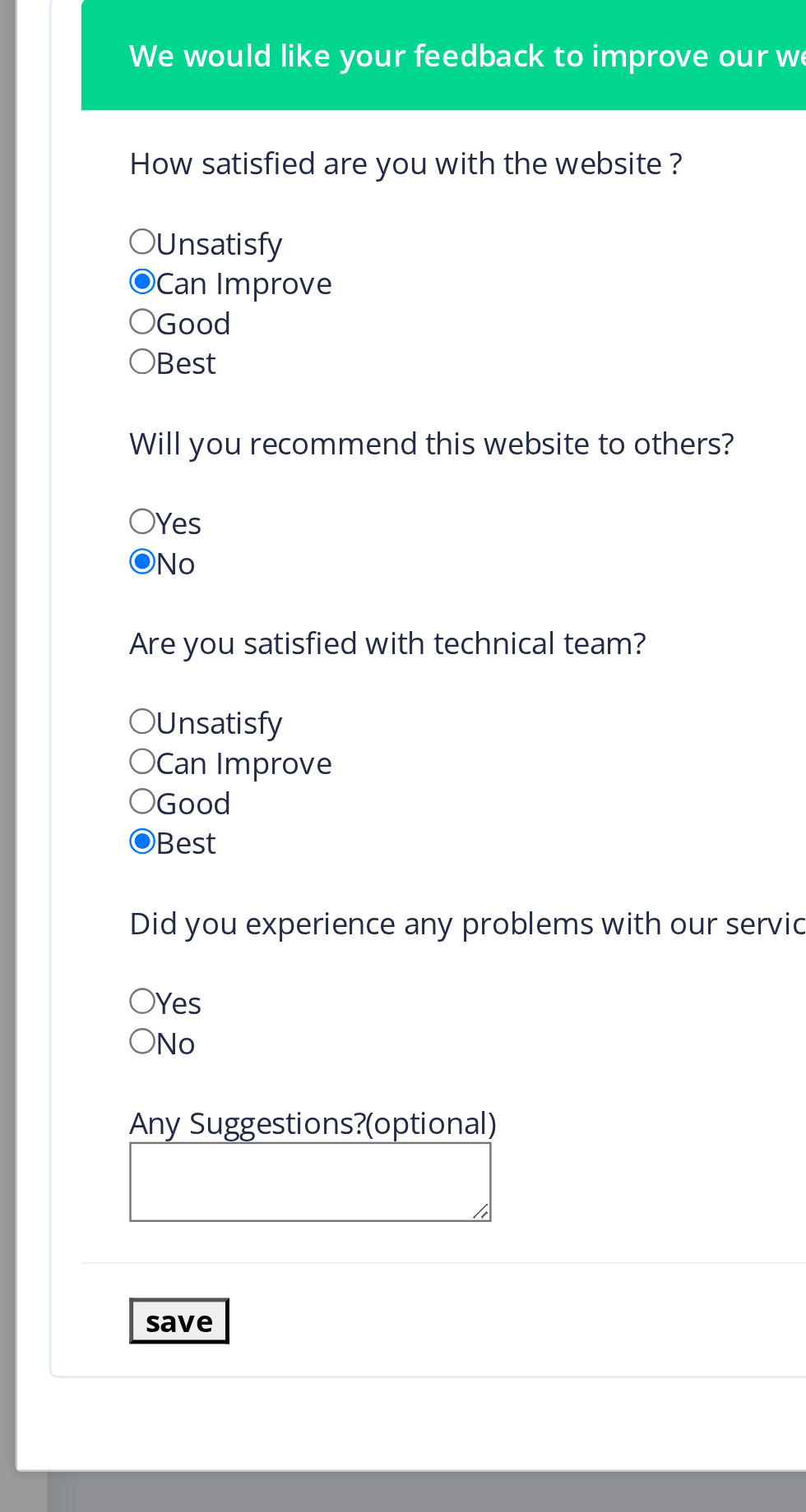
click at [80, 815] on input "radio" at bounding box center [85, 818] width 11 height 11
radio input "true"
click at [85, 816] on input "radio" at bounding box center [85, 818] width 11 height 11
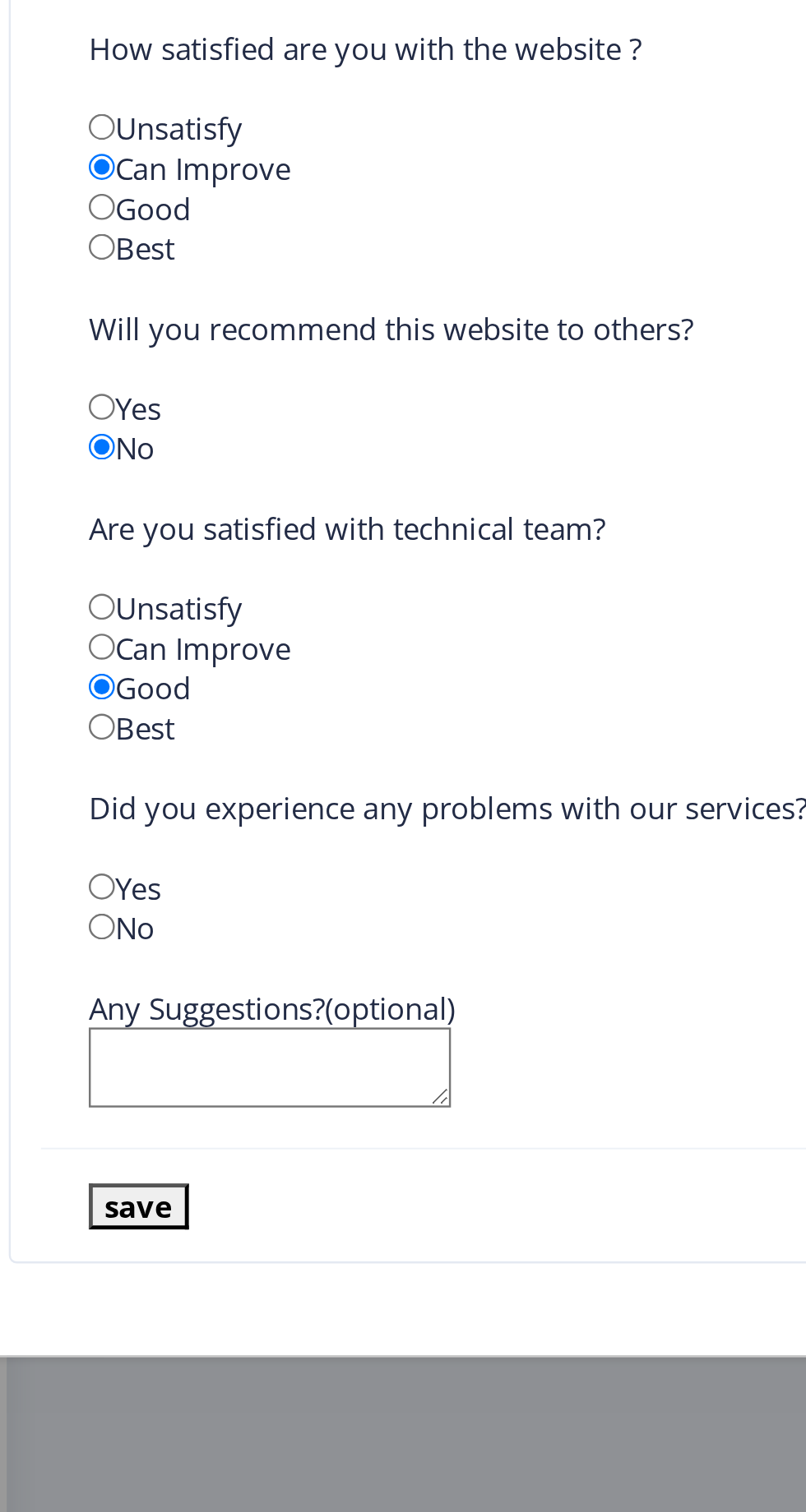
click at [79, 898] on input "radio" at bounding box center [85, 900] width 11 height 11
radio input "true"
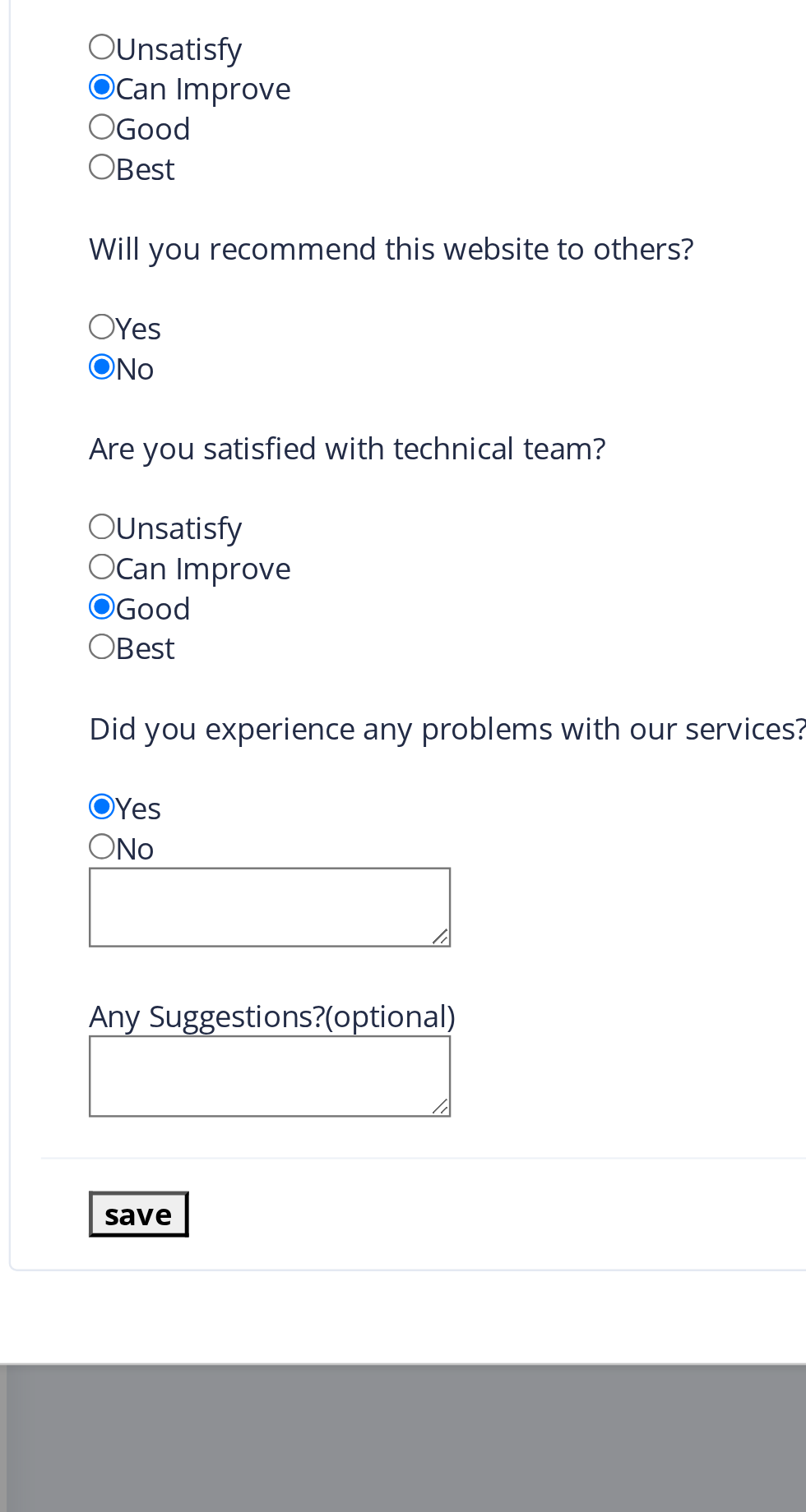
click at [85, 903] on input "radio" at bounding box center [85, 898] width 11 height 11
radio input "true"
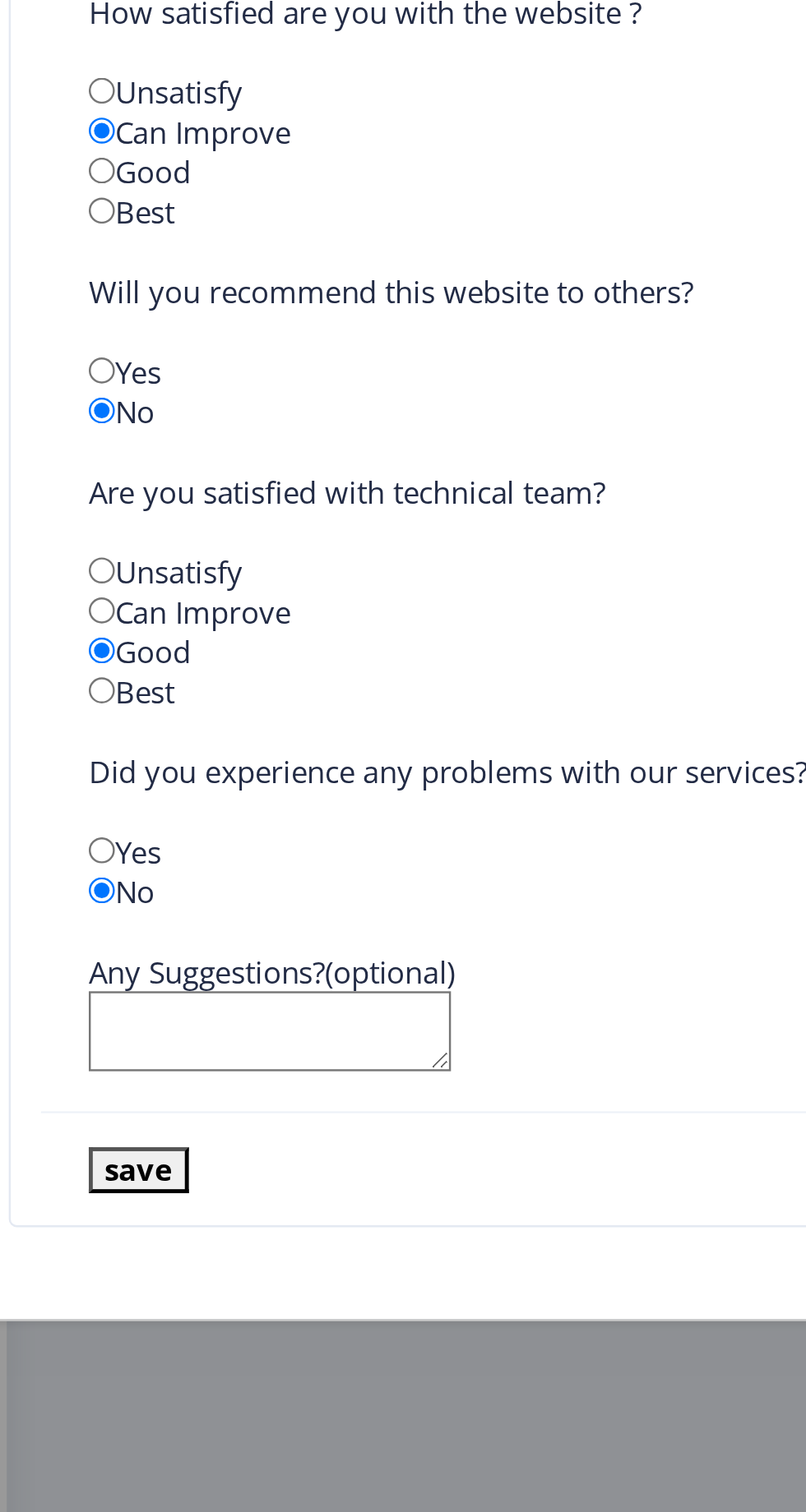
click at [134, 976] on textarea at bounding box center [153, 974] width 149 height 34
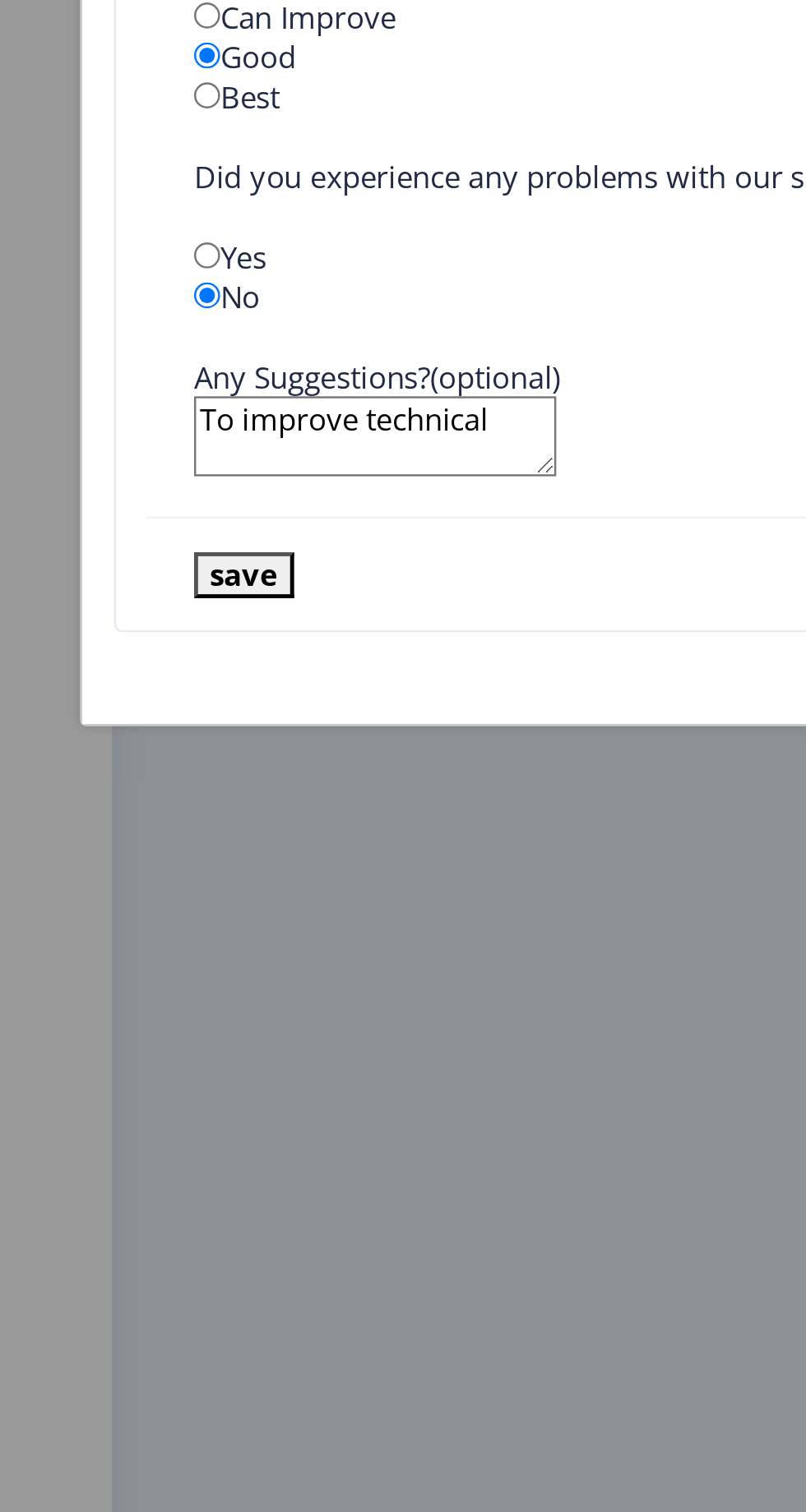
click at [150, 973] on textarea "To improve technical" at bounding box center [153, 974] width 149 height 34
click at [190, 966] on textarea "To solve technical" at bounding box center [153, 974] width 149 height 34
type textarea "To solve technical issues"
click at [102, 1031] on button "save" at bounding box center [100, 1031] width 42 height 18
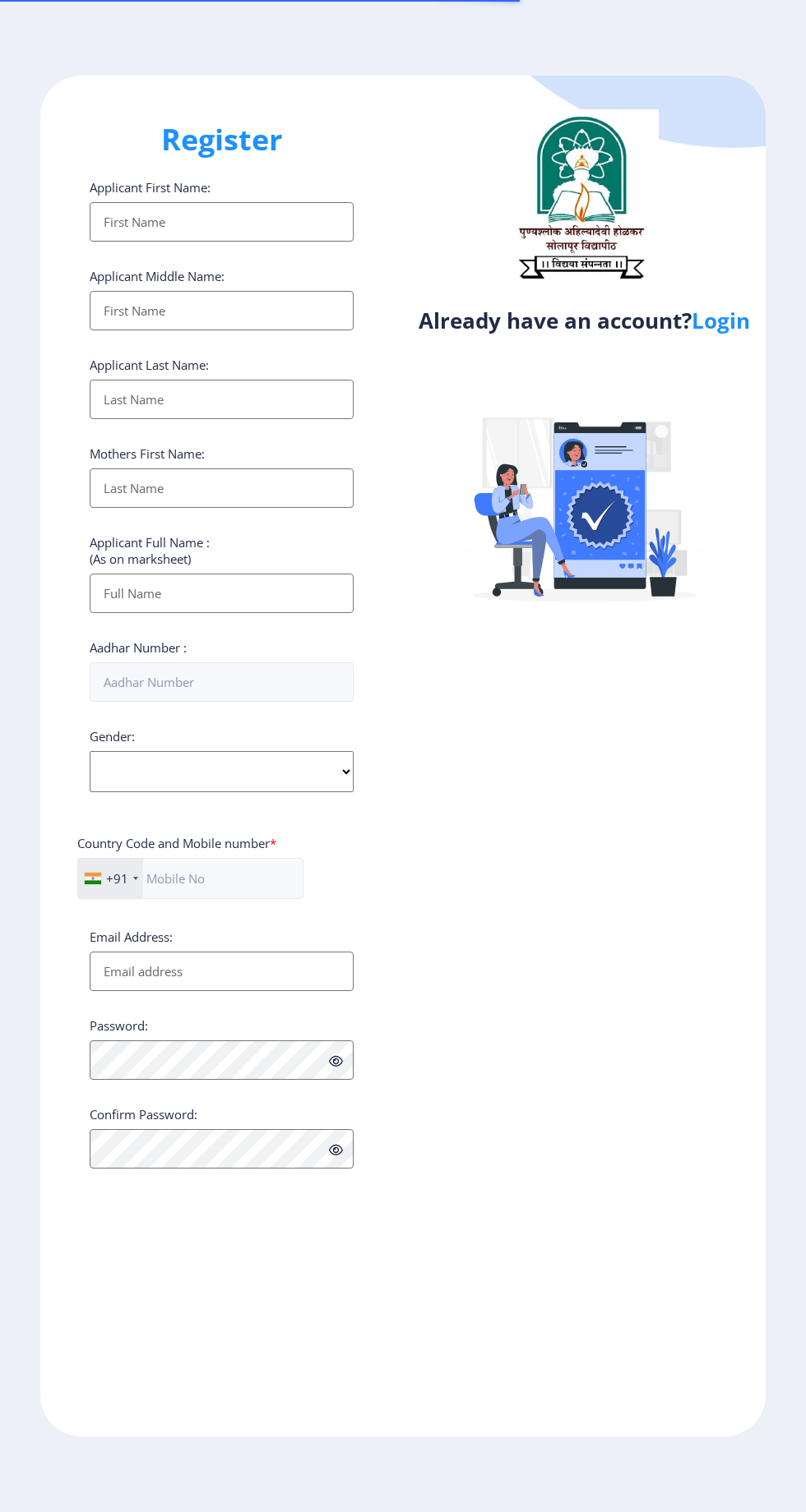
select select
click at [744, 312] on link "Login" at bounding box center [720, 320] width 58 height 30
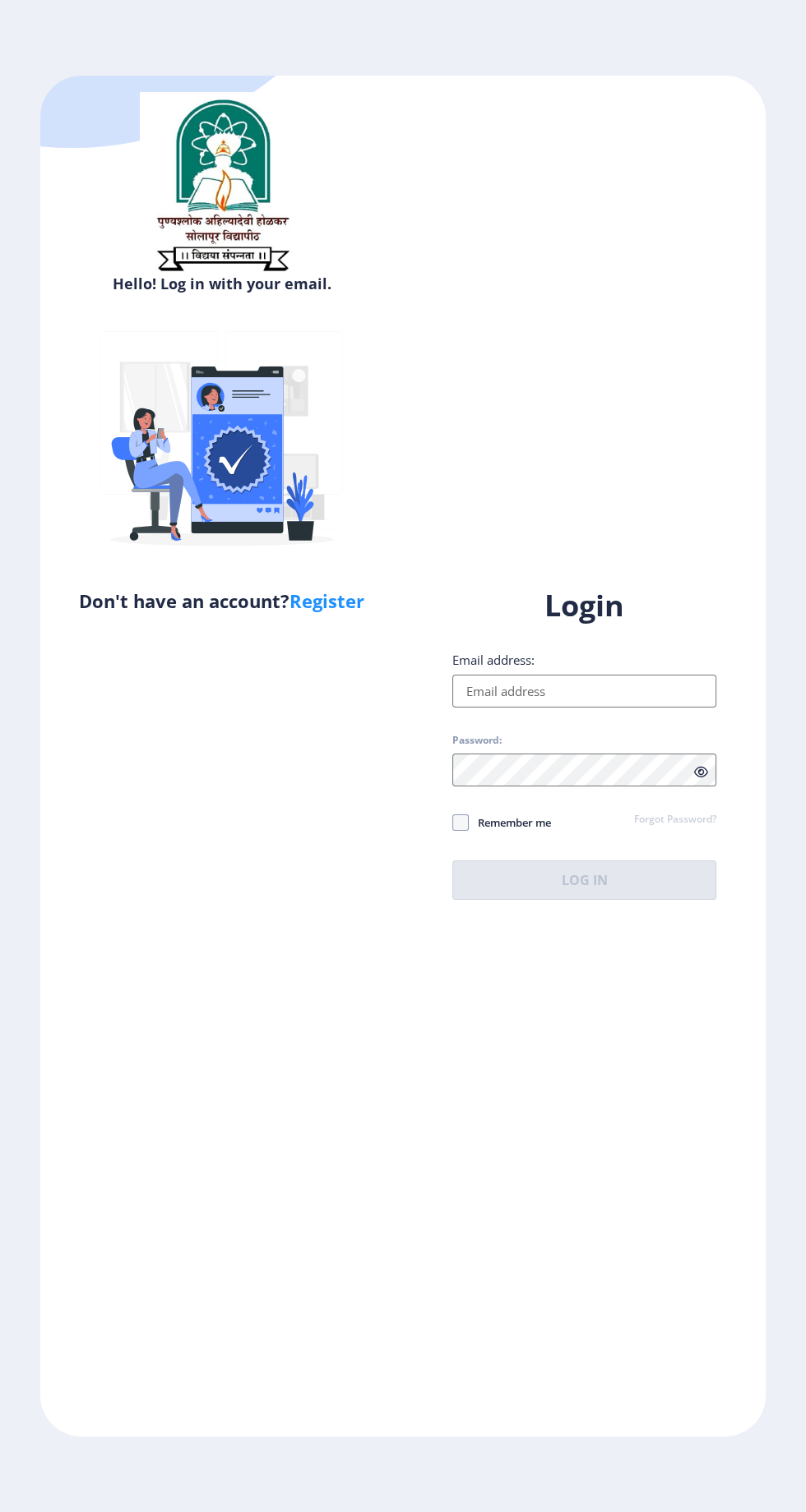
click at [600, 708] on input "Email address:" at bounding box center [584, 691] width 264 height 33
type input "[EMAIL_ADDRESS][DOMAIN_NAME]"
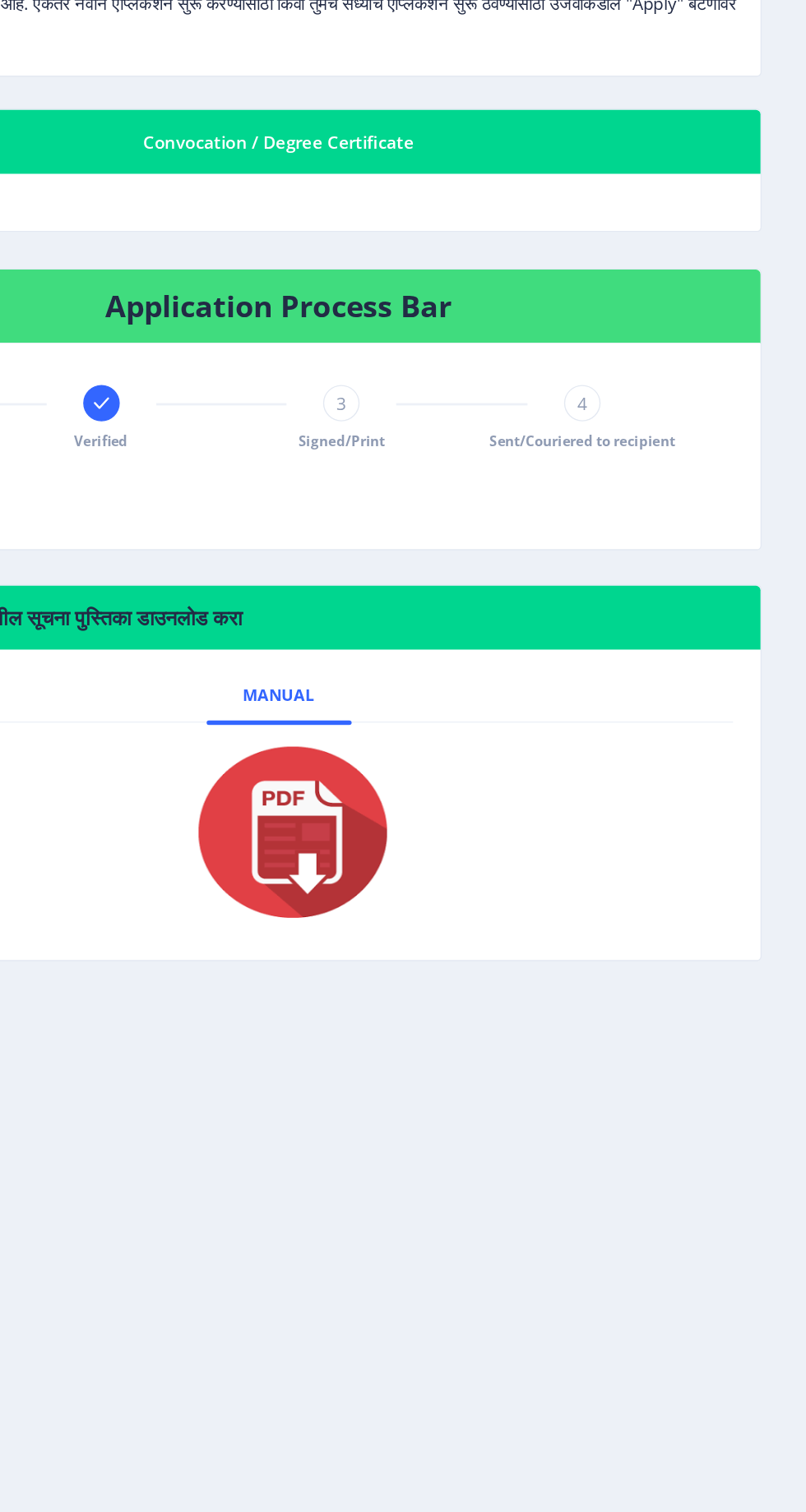
click at [472, 598] on span "3" at bounding box center [472, 606] width 7 height 17
click at [644, 606] on span "4" at bounding box center [645, 606] width 7 height 17
click at [643, 614] on div "4" at bounding box center [644, 606] width 26 height 26
click at [644, 605] on span "4" at bounding box center [645, 606] width 7 height 17
click at [469, 616] on div at bounding box center [471, 606] width 26 height 26
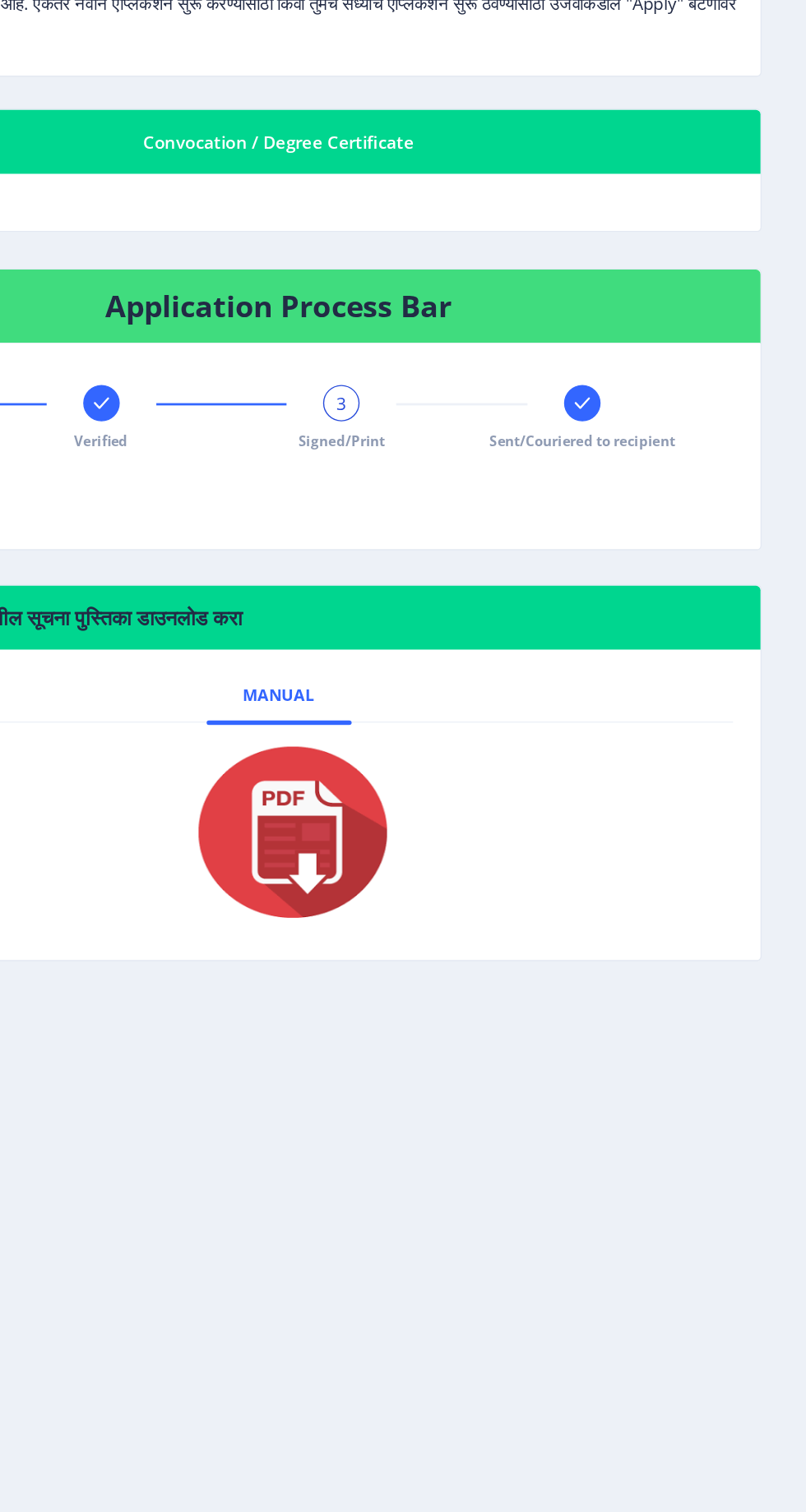
click at [460, 632] on span "Signed/Print" at bounding box center [471, 633] width 63 height 14
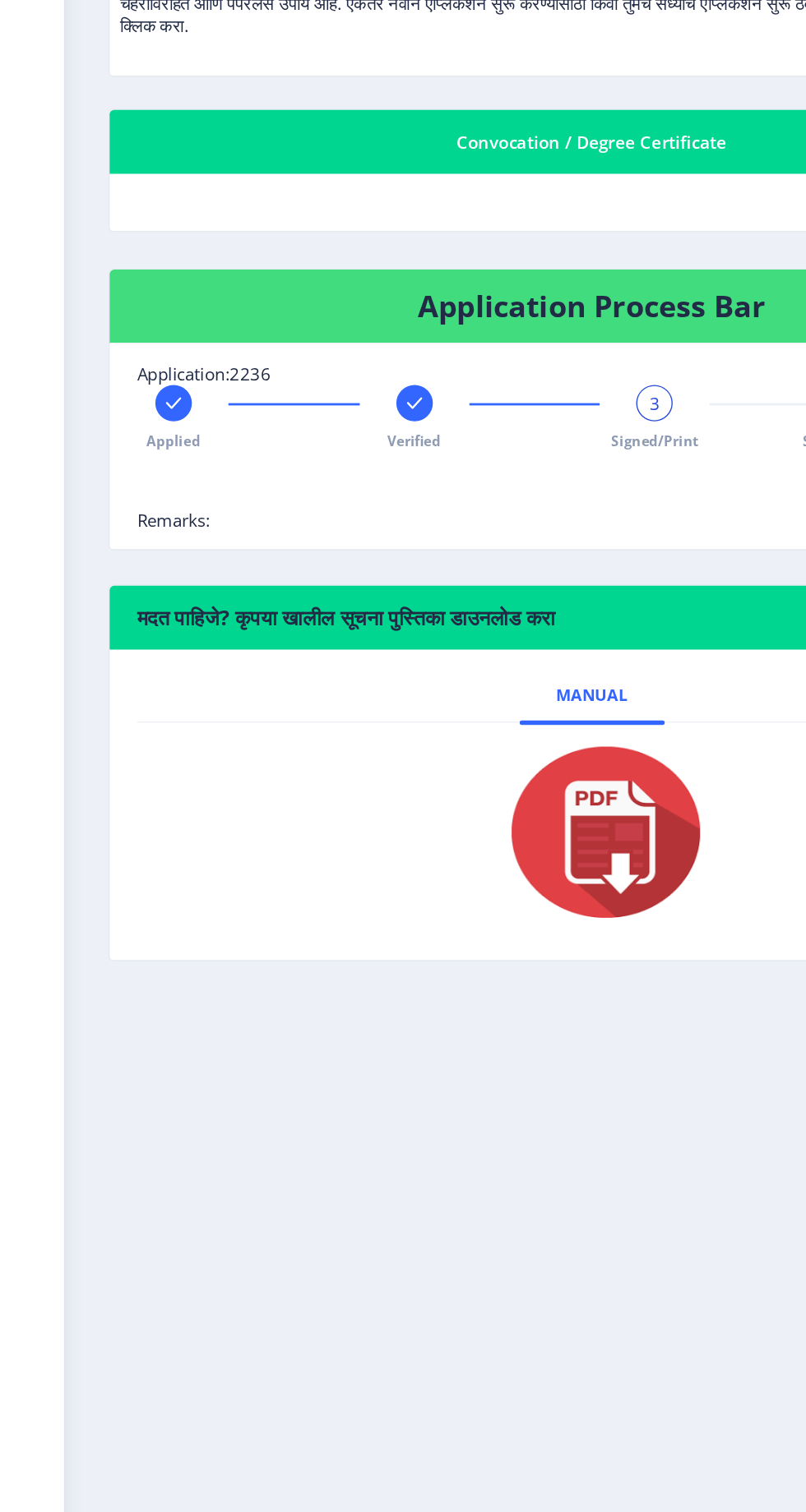
click at [128, 633] on span "Applied" at bounding box center [126, 633] width 39 height 14
click at [508, 531] on h4 "Application Process Bar" at bounding box center [426, 536] width 655 height 26
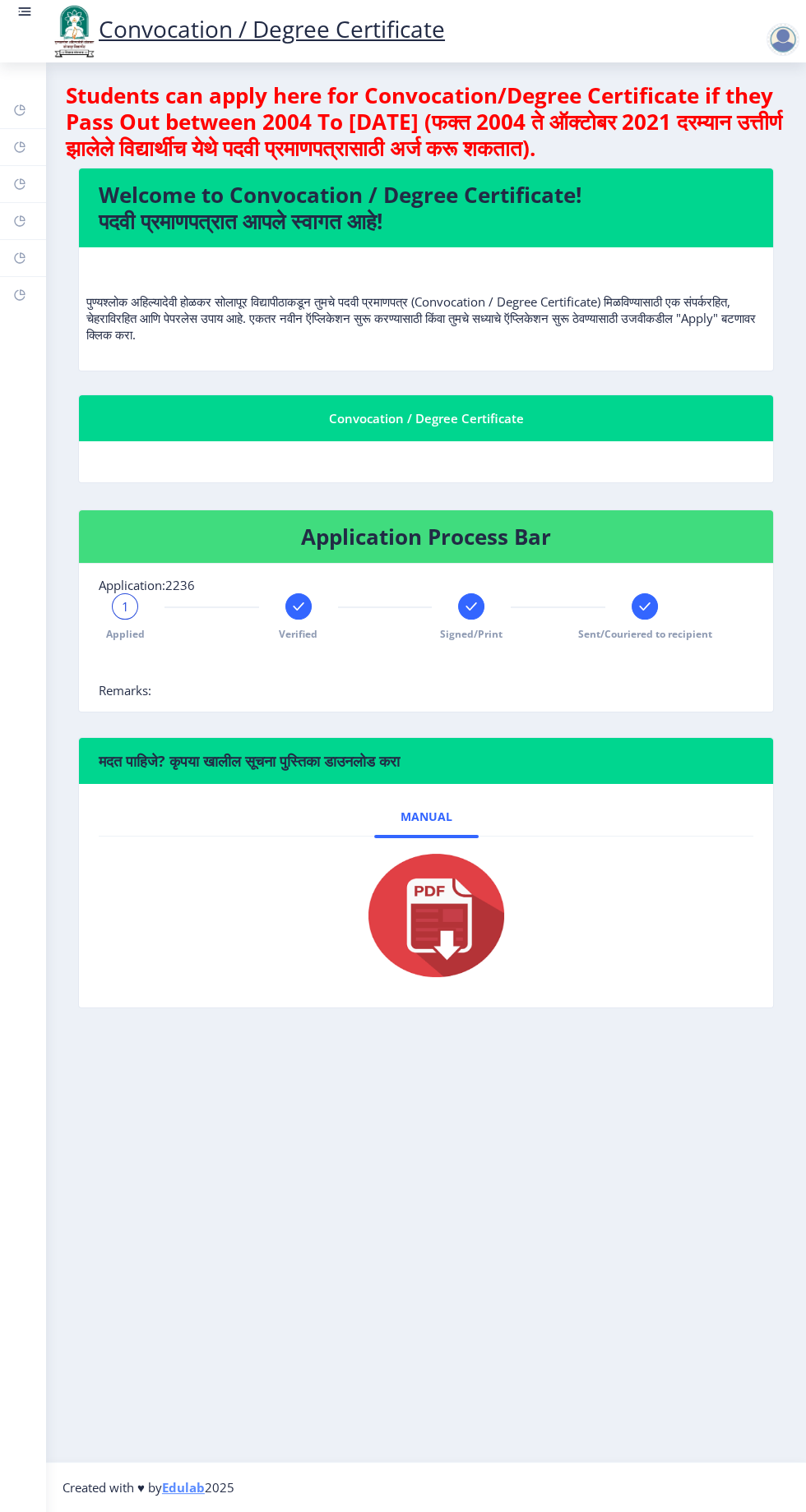
click at [27, 11] on rect at bounding box center [26, 12] width 10 height 2
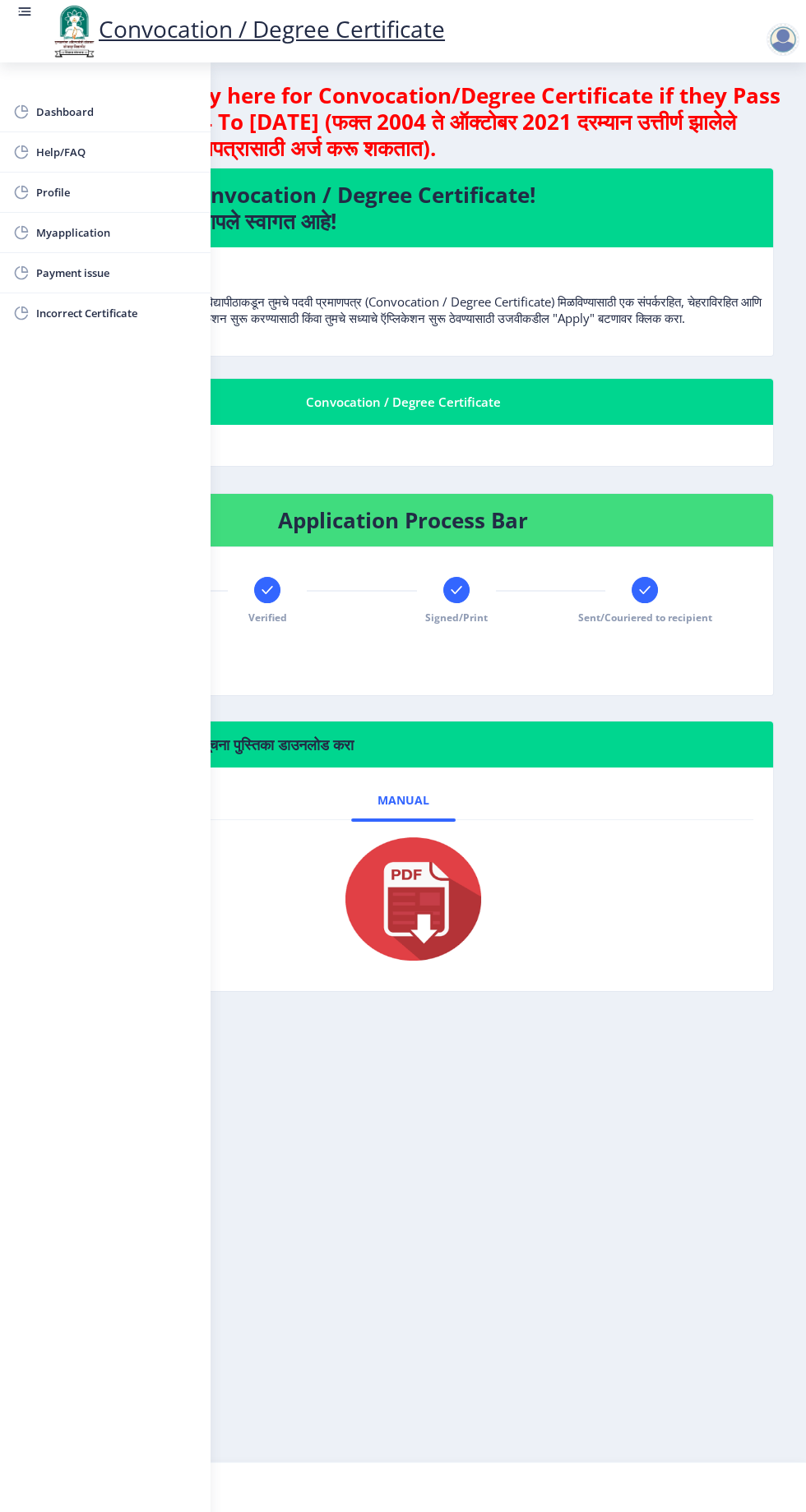
click at [130, 231] on span "Myapplication" at bounding box center [116, 232] width 162 height 19
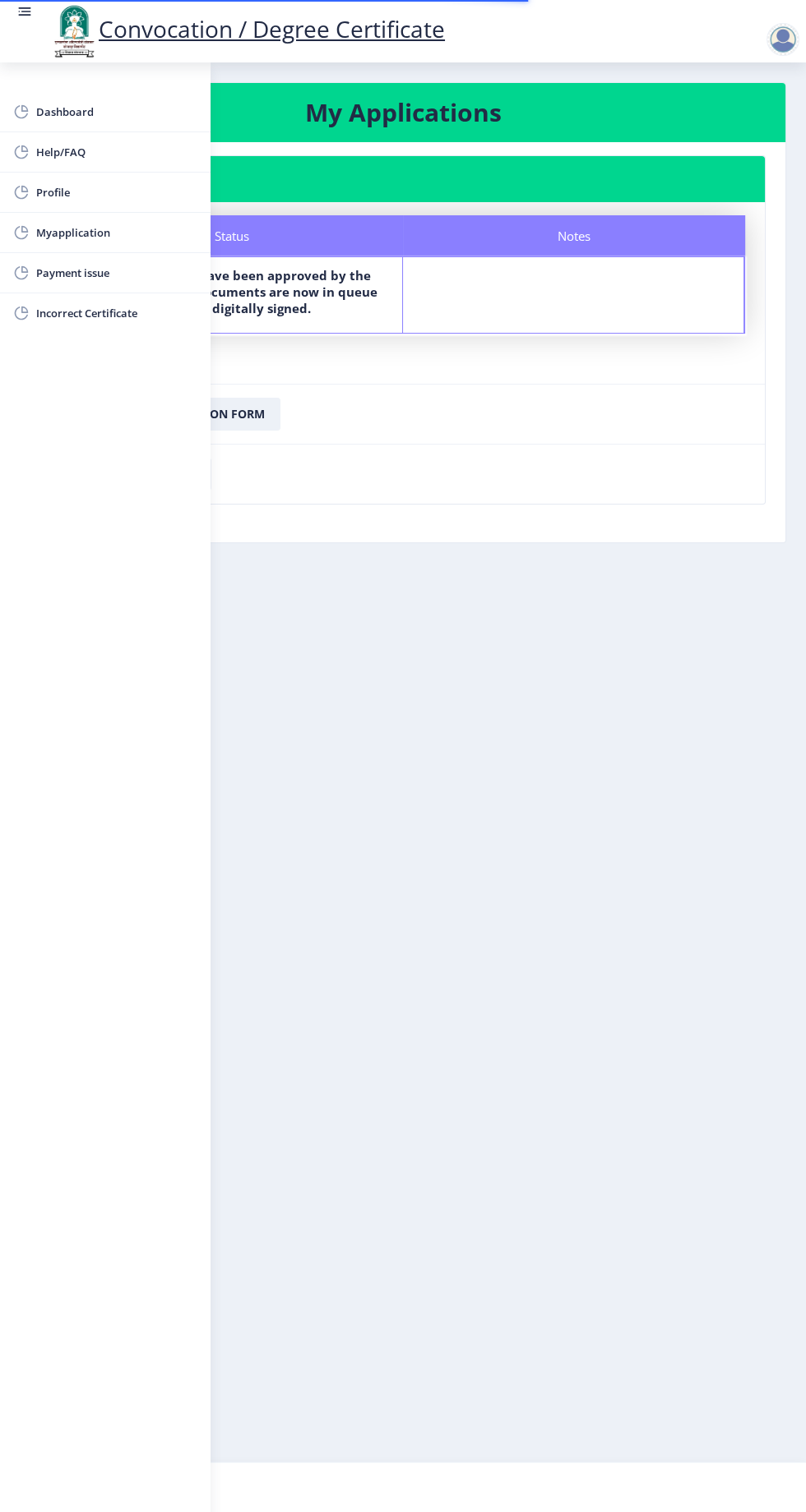
click at [475, 805] on nb-layout-column "My Applications Application 2236 Status Notes Status Your documents have been a…" at bounding box center [403, 762] width 806 height 1399
click at [205, 1112] on div "Dashboard Help/FAQ Profile Myapplication Payment issue Incorrect Certificate" at bounding box center [105, 787] width 211 height 1450
click at [154, 1077] on div "Dashboard Help/FAQ Profile Myapplication Payment issue Incorrect Certificate" at bounding box center [105, 787] width 211 height 1450
click at [26, 11] on rect at bounding box center [26, 12] width 10 height 2
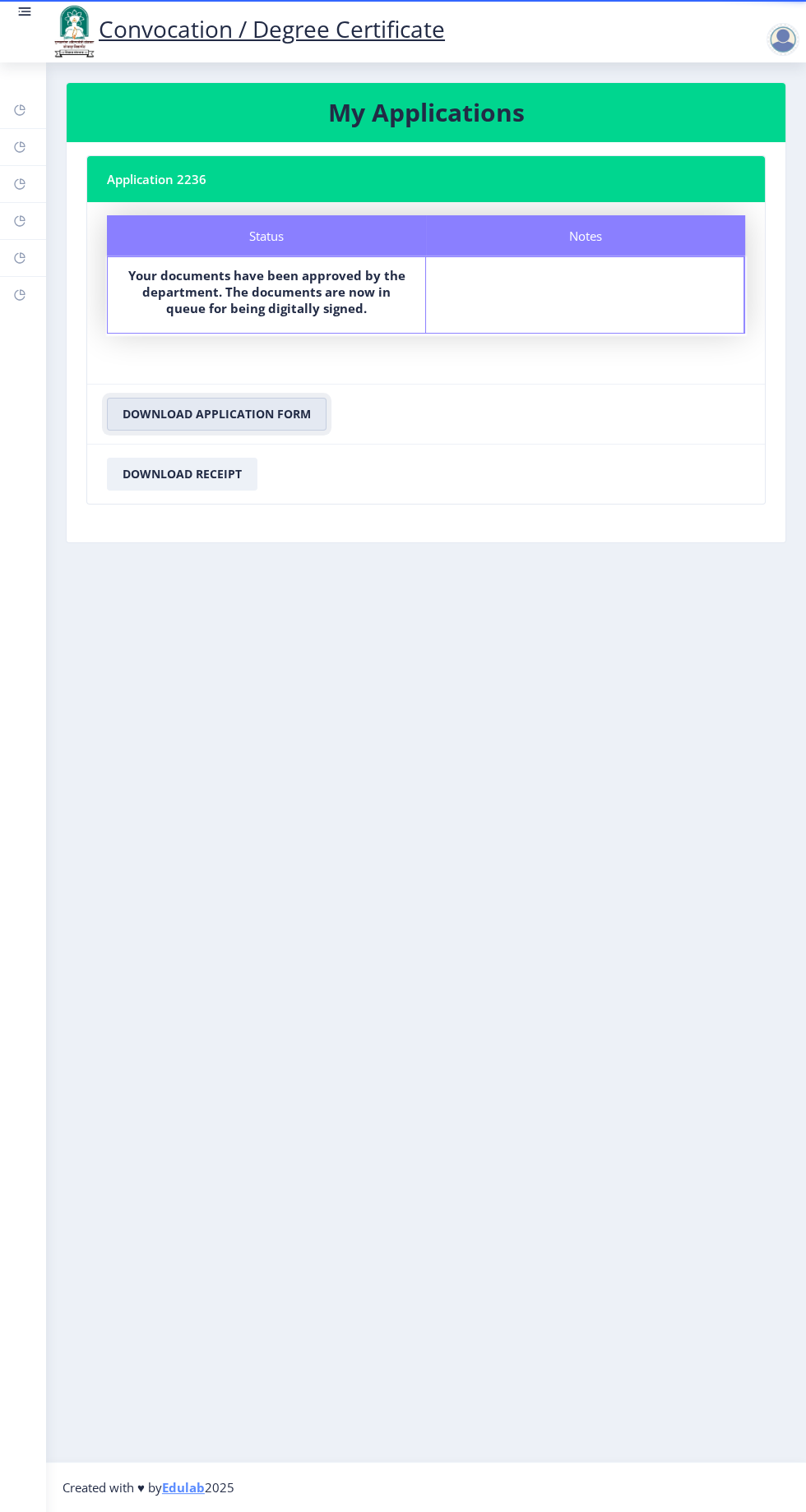
click at [259, 418] on button "Download Application Form" at bounding box center [217, 414] width 220 height 33
click at [161, 478] on button "Download Receipt" at bounding box center [182, 474] width 150 height 33
